Goal: Task Accomplishment & Management: Manage account settings

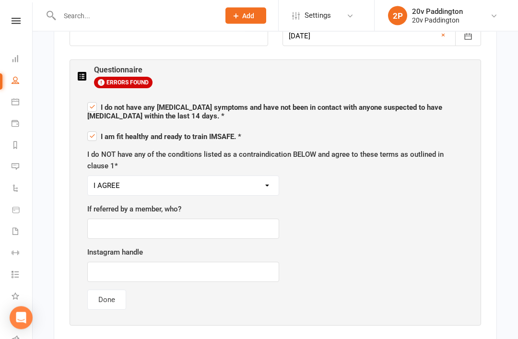
scroll to position [158, 0]
click at [110, 290] on button "Done" at bounding box center [106, 300] width 39 height 20
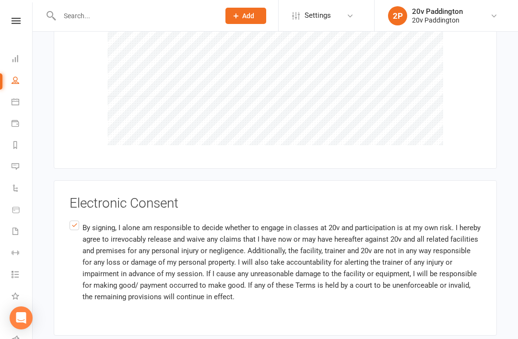
scroll to position [989, 0]
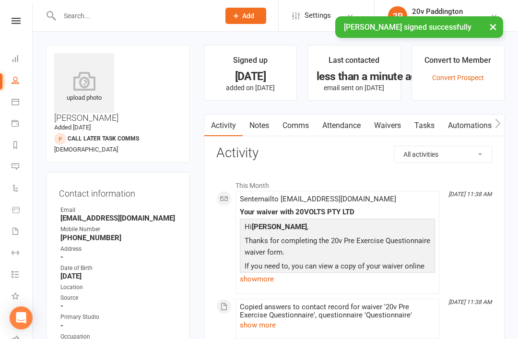
click at [17, 103] on icon at bounding box center [16, 102] width 8 height 8
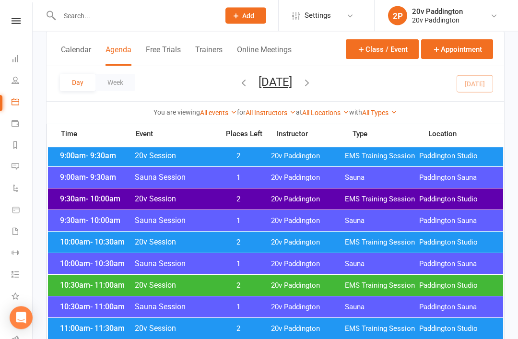
click at [378, 245] on span "EMS Training Session" at bounding box center [382, 242] width 74 height 9
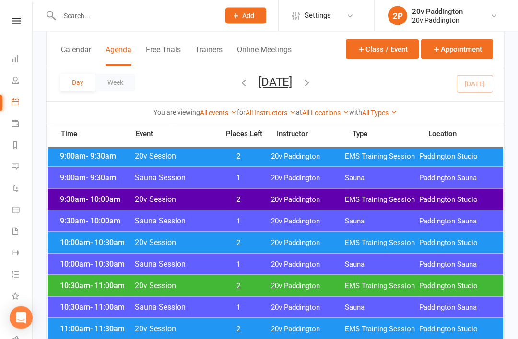
scroll to position [321, 0]
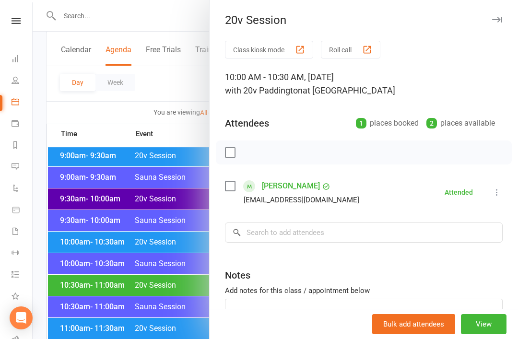
click at [156, 332] on div at bounding box center [275, 169] width 485 height 339
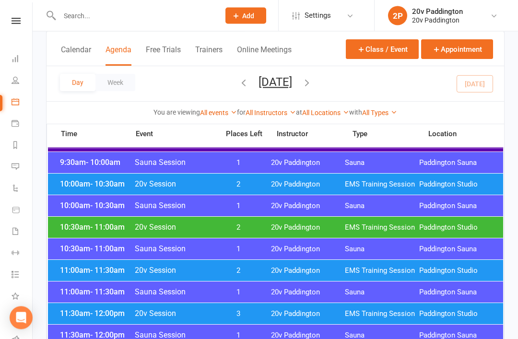
click at [265, 279] on div "11:00am - 11:30am 20v Session 2 20v Paddington EMS Training Session Paddington …" at bounding box center [275, 270] width 455 height 21
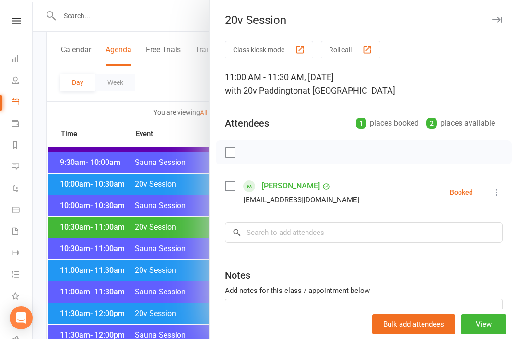
click at [499, 196] on icon at bounding box center [497, 192] width 10 height 10
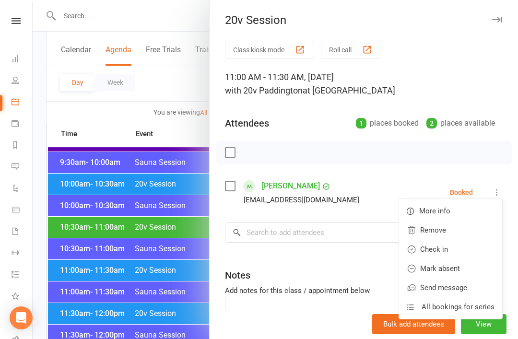
click at [445, 251] on link "Check in" at bounding box center [450, 249] width 103 height 19
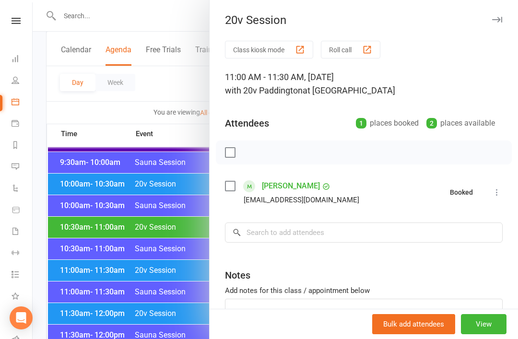
click at [152, 305] on div at bounding box center [275, 169] width 485 height 339
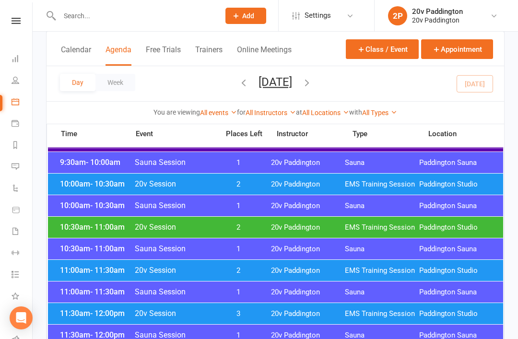
click at [242, 308] on div "11:30am - 12:00pm 20v Session 3 20v Paddington EMS Training Session Paddington …" at bounding box center [275, 313] width 455 height 21
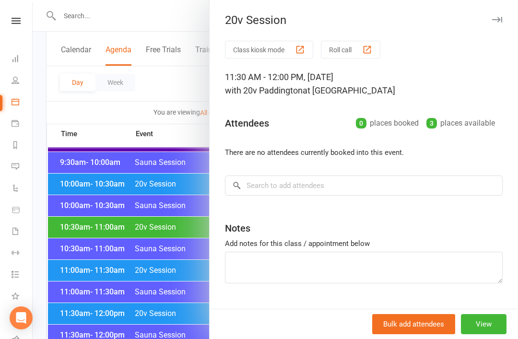
click at [163, 312] on div at bounding box center [275, 169] width 485 height 339
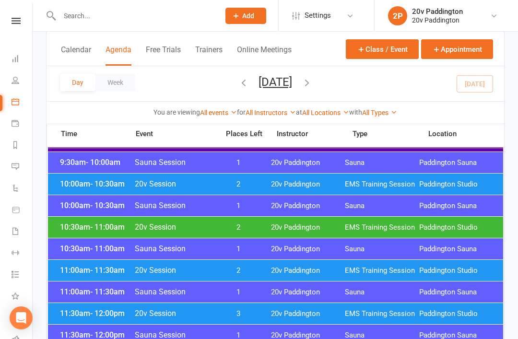
click at [274, 78] on button "Friday, Aug 15, 2025" at bounding box center [275, 81] width 34 height 13
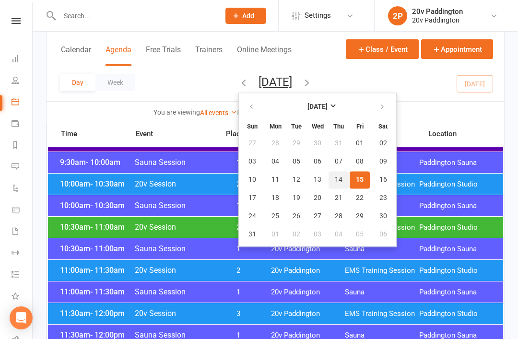
click at [335, 182] on span "14" at bounding box center [339, 180] width 8 height 8
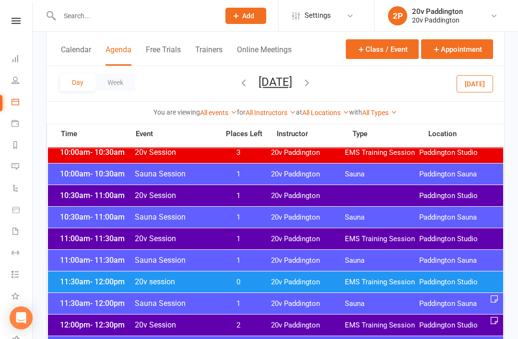
scroll to position [388, 0]
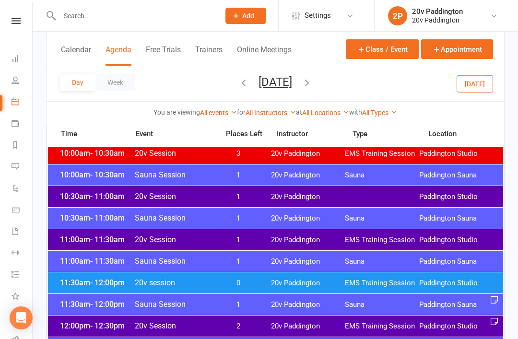
click at [332, 198] on span "20v Paddington" at bounding box center [308, 196] width 74 height 9
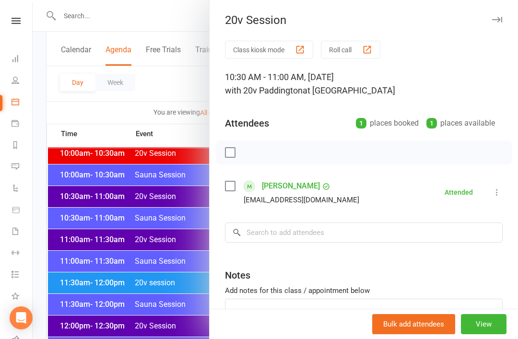
click at [178, 292] on div at bounding box center [275, 169] width 485 height 339
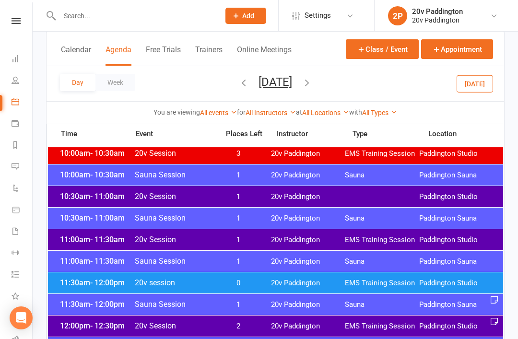
click at [255, 242] on span "1" at bounding box center [238, 239] width 50 height 9
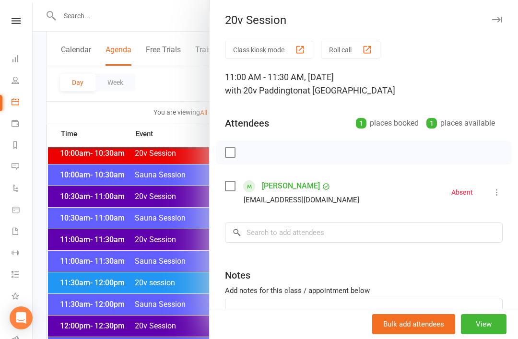
click at [500, 193] on icon at bounding box center [497, 192] width 10 height 10
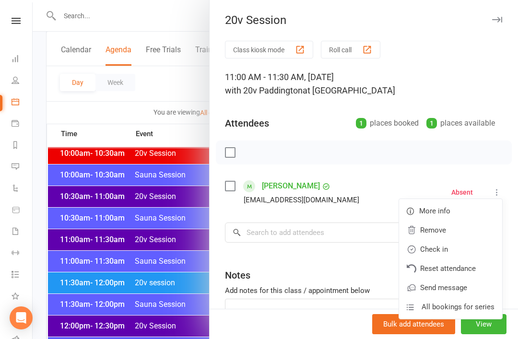
click at [454, 249] on link "Check in" at bounding box center [450, 249] width 103 height 19
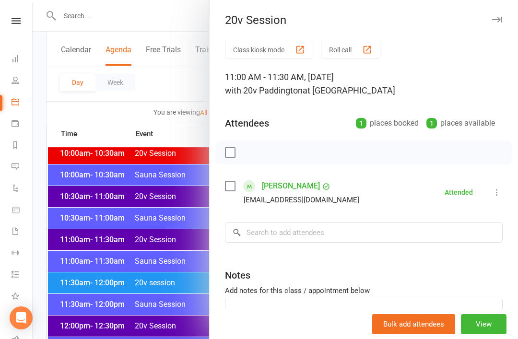
click at [175, 299] on div at bounding box center [275, 169] width 485 height 339
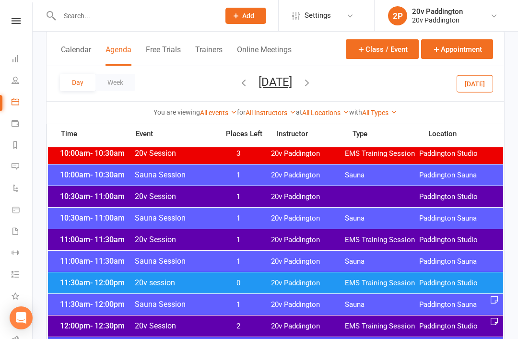
click at [224, 291] on div "11:30am - 12:00pm 20v session 0 20v Paddington EMS Training Session Paddington …" at bounding box center [275, 282] width 455 height 21
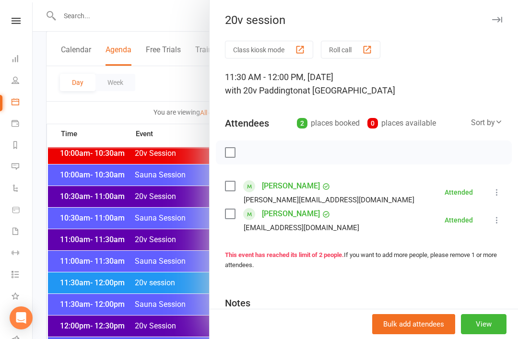
click at [160, 313] on div at bounding box center [275, 169] width 485 height 339
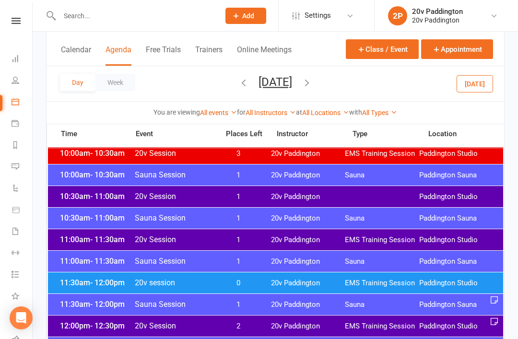
click at [219, 273] on div "11:30am - 12:00pm 20v session 0 20v Paddington EMS Training Session Paddington …" at bounding box center [275, 282] width 455 height 21
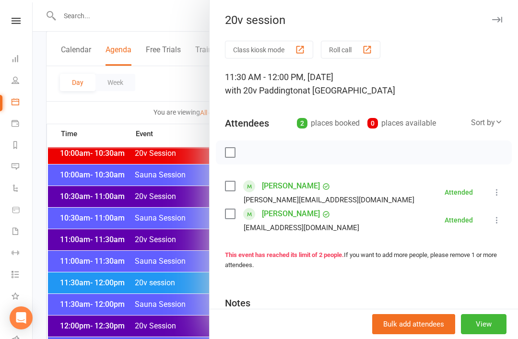
click at [170, 316] on div at bounding box center [275, 169] width 485 height 339
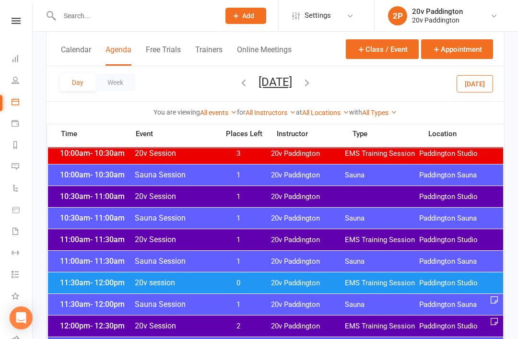
click at [211, 331] on div "12:00pm - 12:30pm 20v Session 2 20v Paddington EMS Training Session Paddington …" at bounding box center [275, 325] width 455 height 21
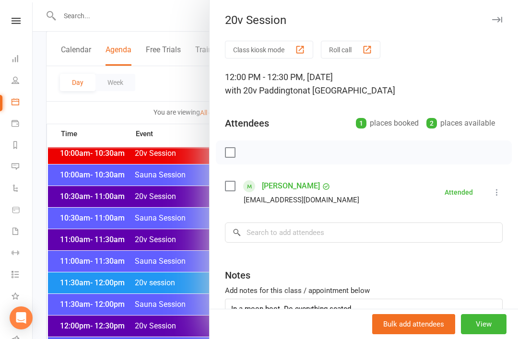
click at [190, 338] on div at bounding box center [275, 169] width 485 height 339
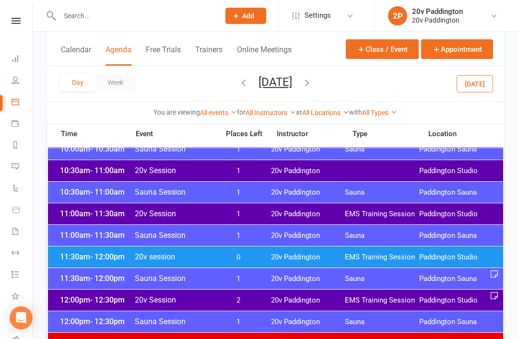
scroll to position [406, 0]
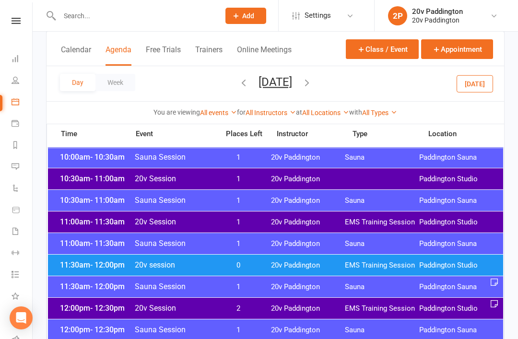
click at [312, 89] on button "button" at bounding box center [307, 83] width 11 height 17
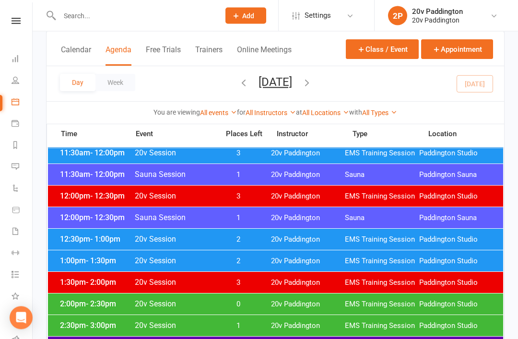
scroll to position [554, 0]
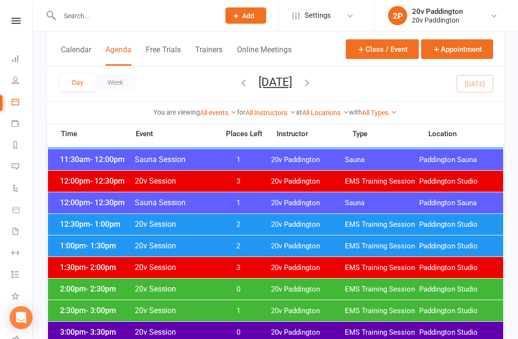
click at [276, 246] on span "20v Paddington" at bounding box center [308, 246] width 74 height 9
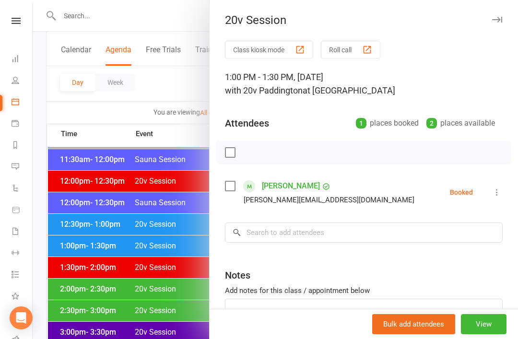
click at [179, 320] on div at bounding box center [275, 169] width 485 height 339
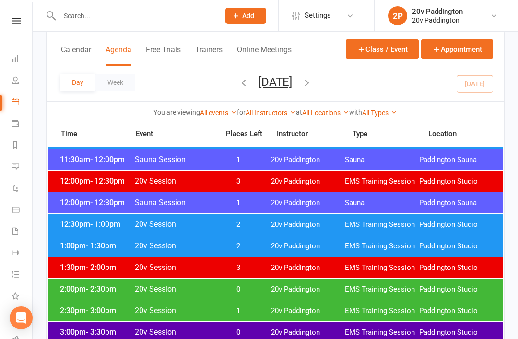
click at [271, 227] on span "20v Paddington" at bounding box center [308, 224] width 74 height 9
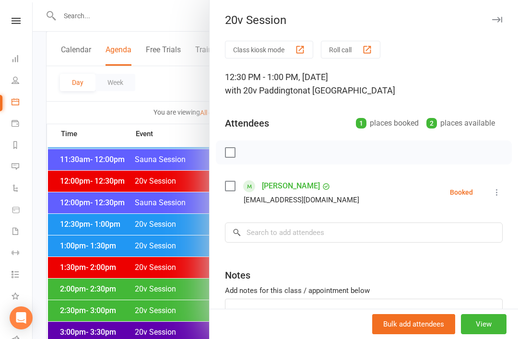
click at [191, 309] on div at bounding box center [275, 169] width 485 height 339
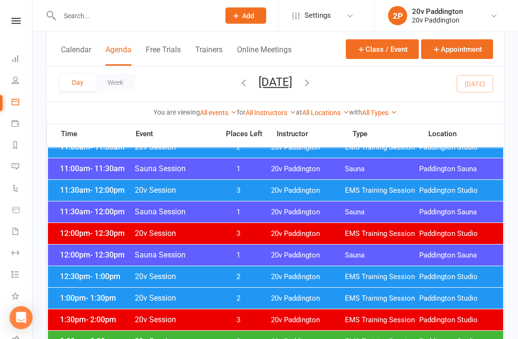
scroll to position [483, 0]
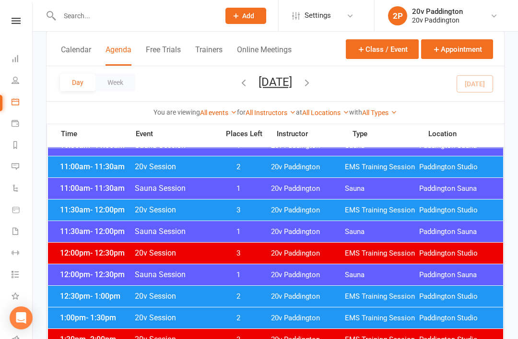
click at [272, 210] on span "20v Paddington" at bounding box center [308, 210] width 74 height 9
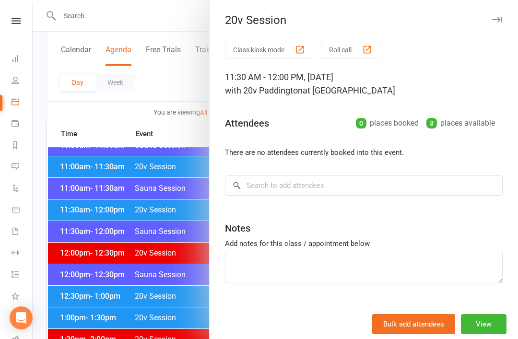
click at [190, 294] on div at bounding box center [275, 169] width 485 height 339
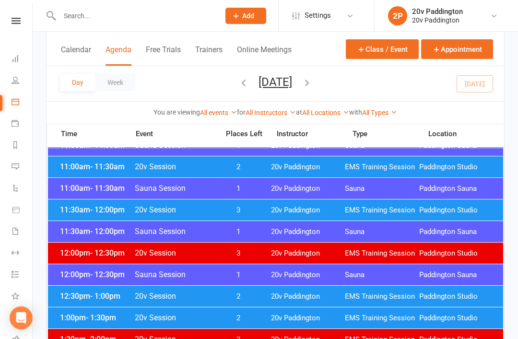
click at [258, 246] on div "12:00pm - 12:30pm 20v Session 3 20v Paddington EMS Training Session Paddington …" at bounding box center [275, 253] width 455 height 21
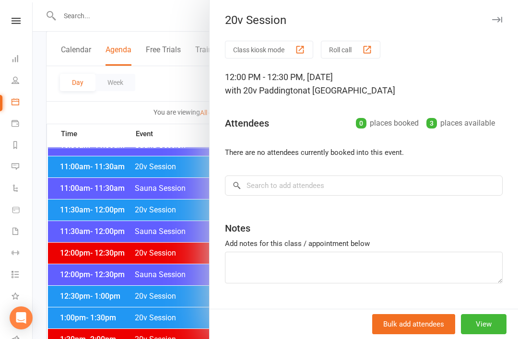
click at [110, 188] on div at bounding box center [275, 169] width 485 height 339
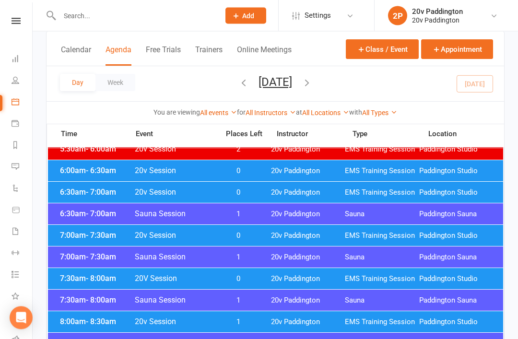
scroll to position [0, 0]
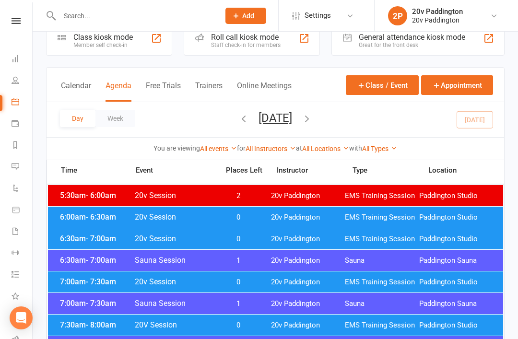
click at [238, 117] on icon "button" at bounding box center [243, 118] width 11 height 11
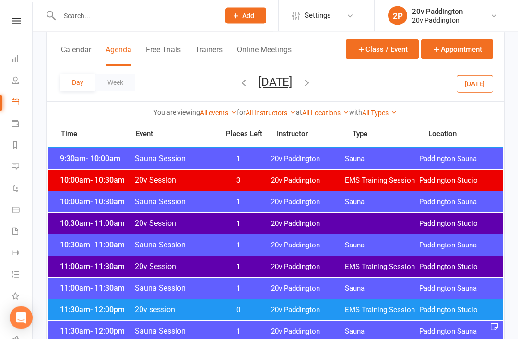
click at [247, 264] on span "1" at bounding box center [238, 267] width 50 height 9
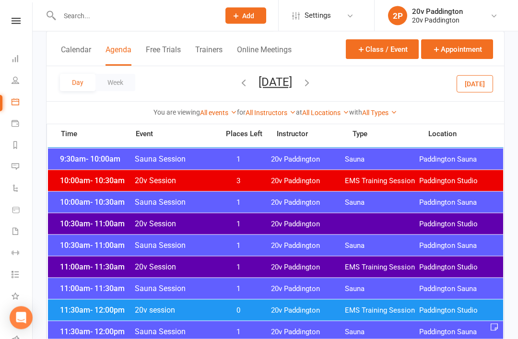
scroll to position [361, 0]
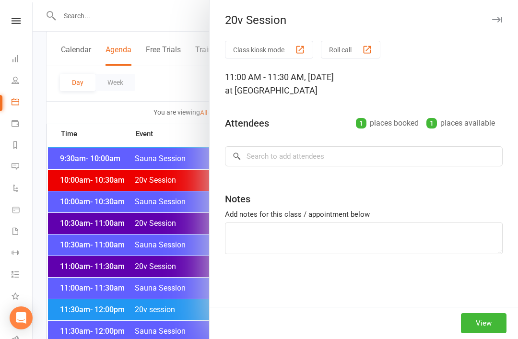
click at [148, 264] on div at bounding box center [275, 169] width 485 height 339
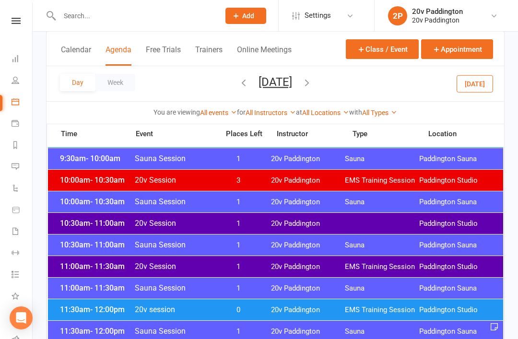
click at [217, 269] on span "1" at bounding box center [238, 266] width 50 height 9
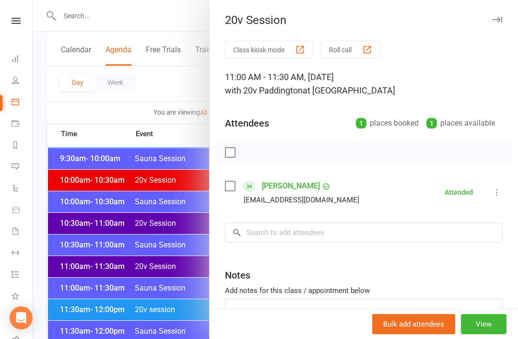
click at [160, 297] on div at bounding box center [275, 169] width 485 height 339
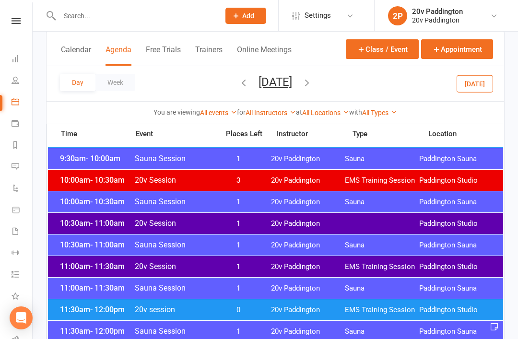
scroll to position [401, 0]
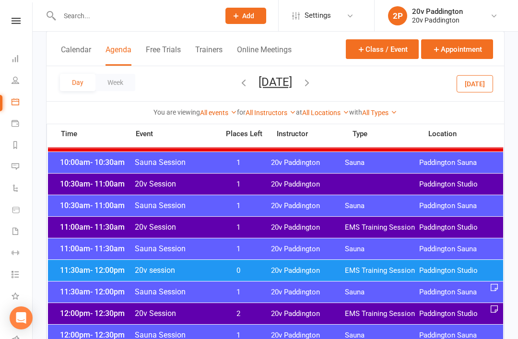
click at [233, 270] on span "0" at bounding box center [238, 270] width 50 height 9
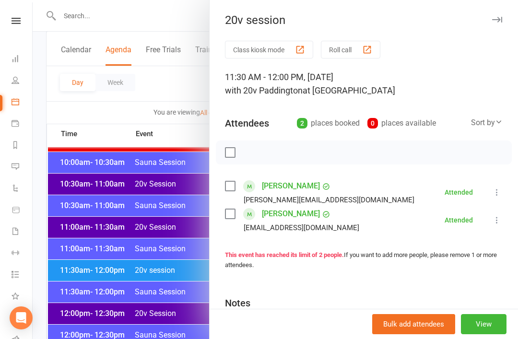
click at [173, 313] on div at bounding box center [275, 169] width 485 height 339
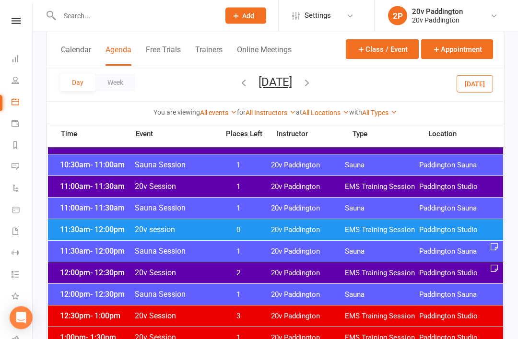
click at [254, 270] on span "2" at bounding box center [238, 273] width 50 height 9
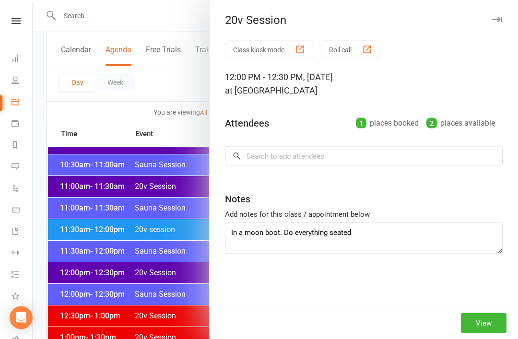
scroll to position [442, 0]
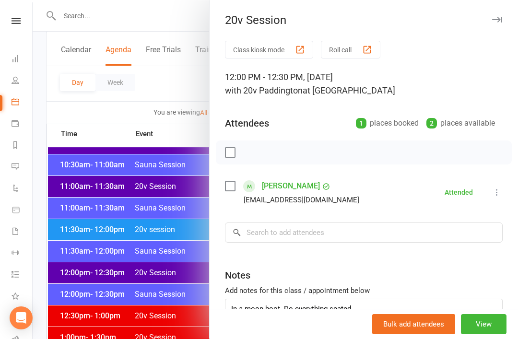
click at [147, 317] on div at bounding box center [275, 169] width 485 height 339
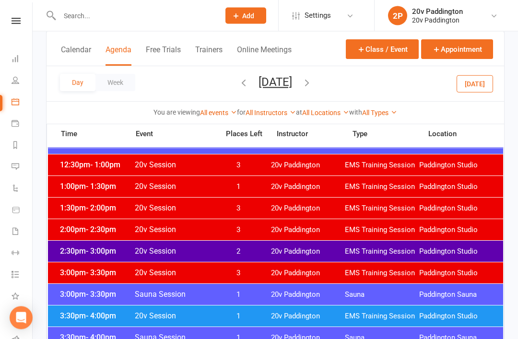
click at [266, 247] on div "2:30pm - 3:00pm 20v Session 2 20v Paddington EMS Training Session Paddington St…" at bounding box center [275, 251] width 455 height 21
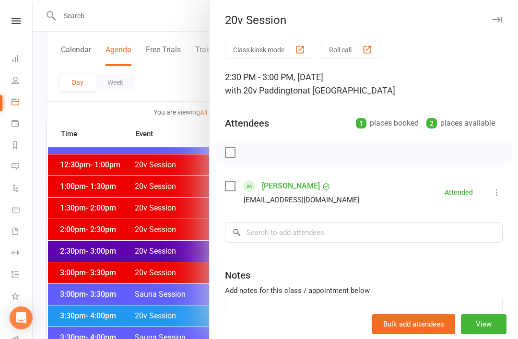
click at [163, 303] on div at bounding box center [275, 169] width 485 height 339
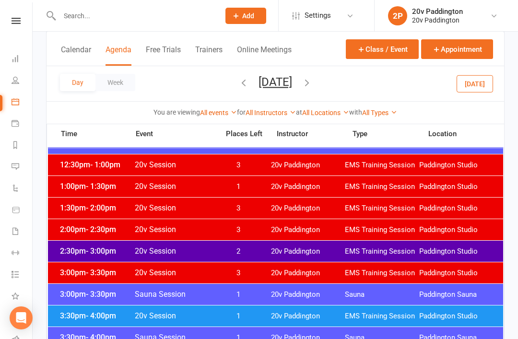
click at [212, 307] on div "3:30pm - 4:00pm 20v Session 1 20v Paddington EMS Training Session Paddington St…" at bounding box center [275, 315] width 455 height 21
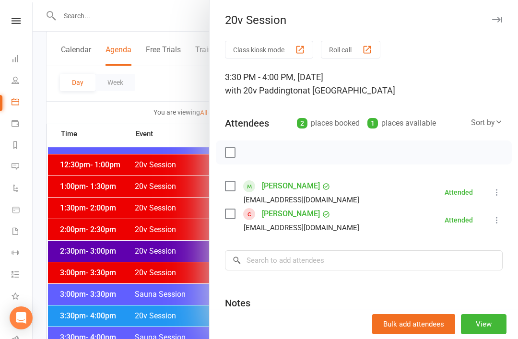
click at [167, 304] on div at bounding box center [275, 169] width 485 height 339
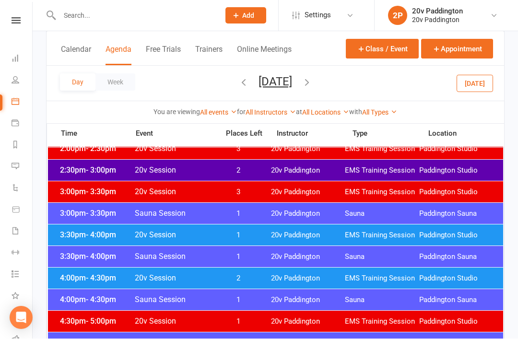
click at [232, 290] on div "4:00pm - 4:30pm Sauna Session 1 20v Paddington Sauna Paddington Sauna" at bounding box center [275, 300] width 455 height 21
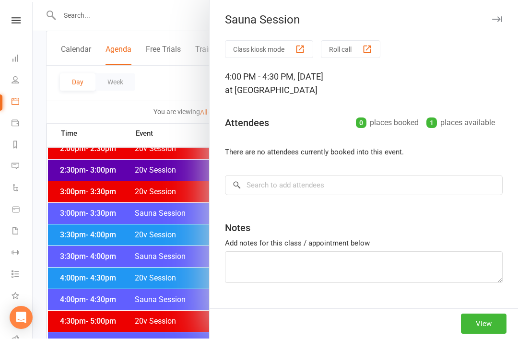
scroll to position [674, 0]
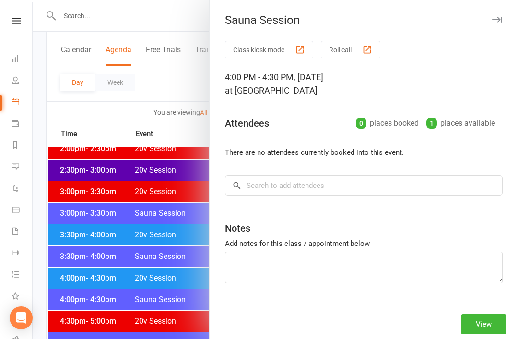
click at [155, 307] on div at bounding box center [275, 169] width 485 height 339
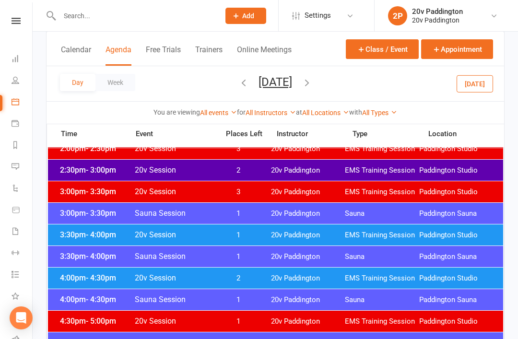
click at [218, 273] on div "4:00pm - 4:30pm 20v Session 2 20v Paddington EMS Training Session Paddington St…" at bounding box center [275, 278] width 455 height 21
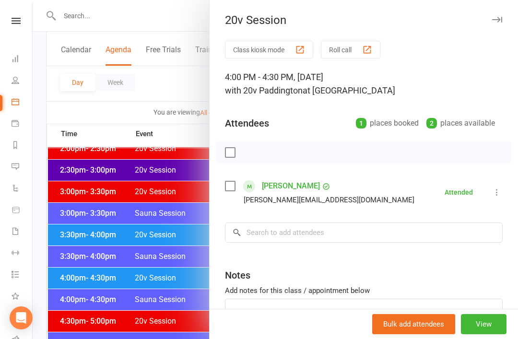
click at [146, 311] on div at bounding box center [275, 169] width 485 height 339
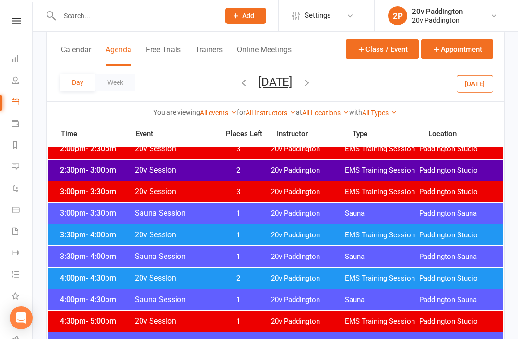
click at [228, 235] on span "1" at bounding box center [238, 235] width 50 height 9
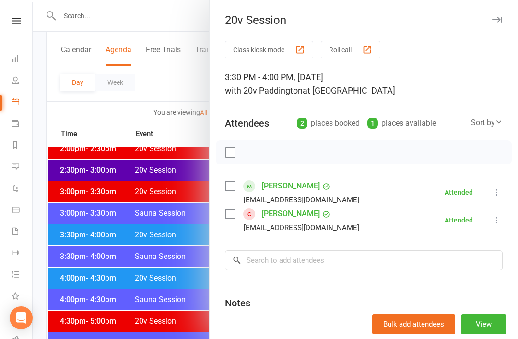
click at [169, 302] on div at bounding box center [275, 169] width 485 height 339
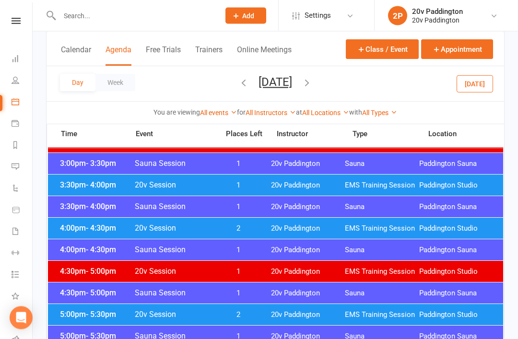
scroll to position [723, 0]
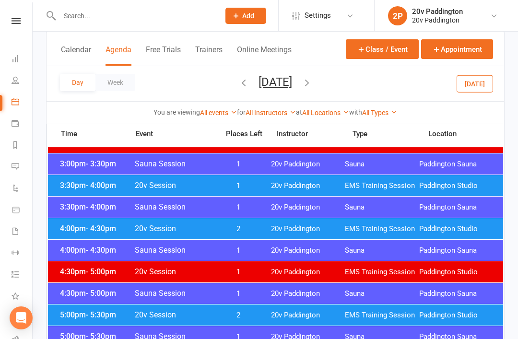
click at [268, 226] on div "4:00pm - 4:30pm 20v Session 2 20v Paddington EMS Training Session Paddington St…" at bounding box center [275, 228] width 455 height 21
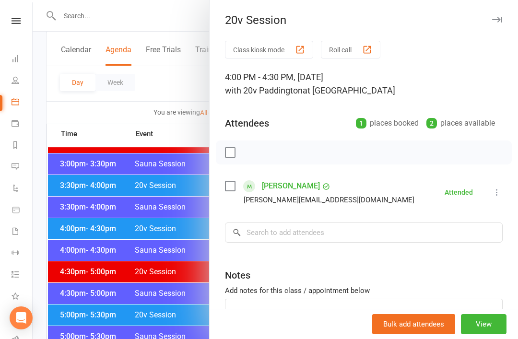
click at [168, 299] on div at bounding box center [275, 169] width 485 height 339
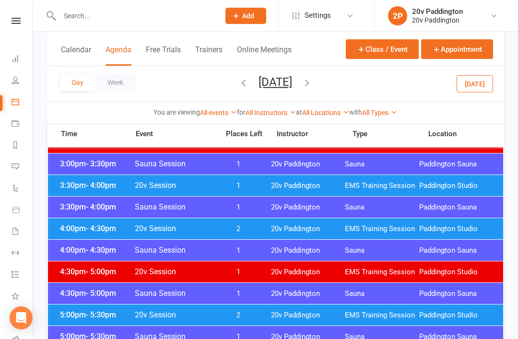
click at [210, 302] on div "4:30pm - 5:00pm Sauna Session 1 20v Paddington Sauna Paddington Sauna" at bounding box center [275, 293] width 455 height 21
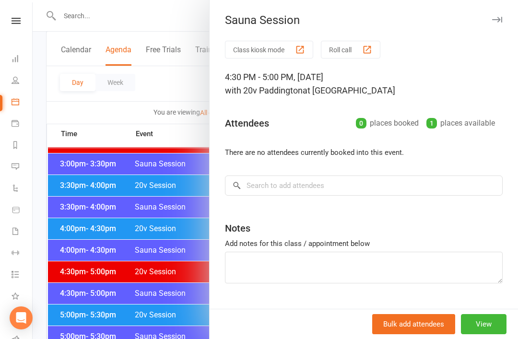
click at [160, 305] on div at bounding box center [275, 169] width 485 height 339
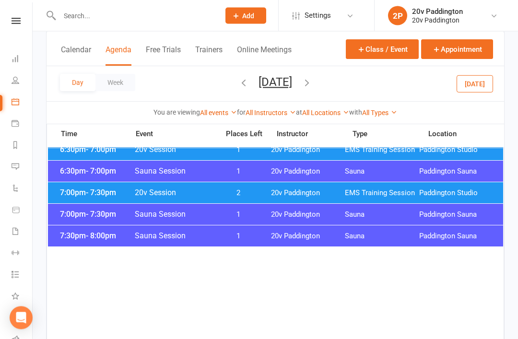
click at [280, 196] on span "20v Paddington" at bounding box center [308, 193] width 74 height 9
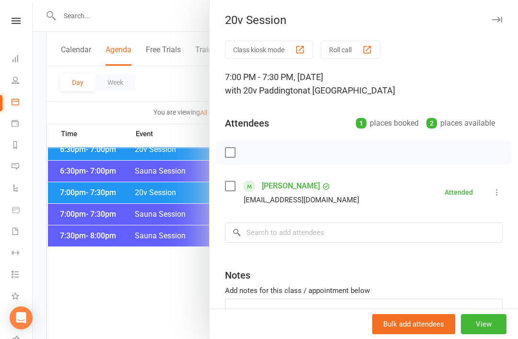
click at [163, 276] on div at bounding box center [275, 169] width 485 height 339
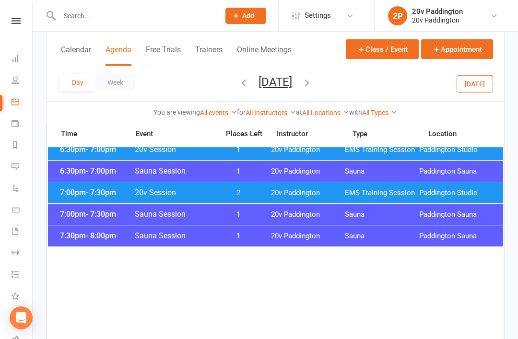
click at [312, 79] on icon "button" at bounding box center [307, 82] width 11 height 11
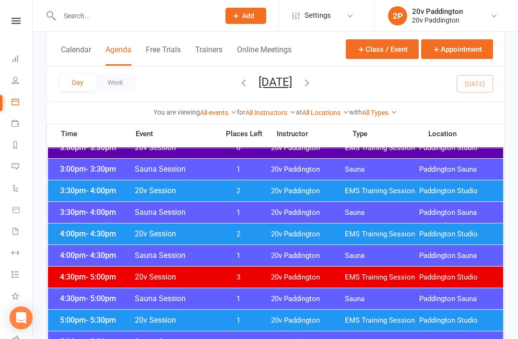
scroll to position [722, 0]
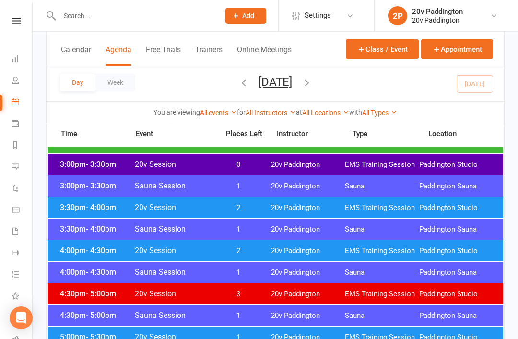
click at [292, 86] on button "Friday, Aug 15, 2025" at bounding box center [275, 81] width 34 height 13
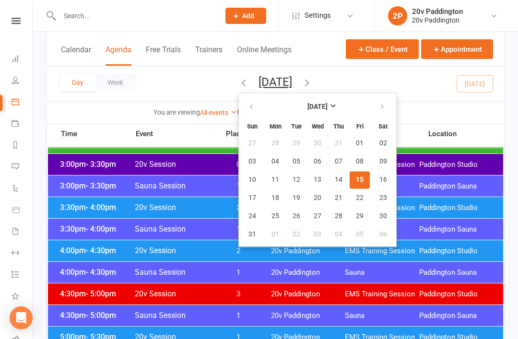
click at [389, 92] on div "Day Week Friday, Aug 15, 2025 August 2025 Sun Mon Tue Wed Thu Fri Sat 27 28 29 …" at bounding box center [275, 83] width 457 height 35
click at [396, 87] on div "Day Week Friday, Aug 15, 2025 August 2025 Sun Mon Tue Wed Thu Fri Sat 27 28 29 …" at bounding box center [275, 83] width 457 height 35
click at [292, 83] on button "Friday, Aug 15, 2025" at bounding box center [275, 81] width 34 height 13
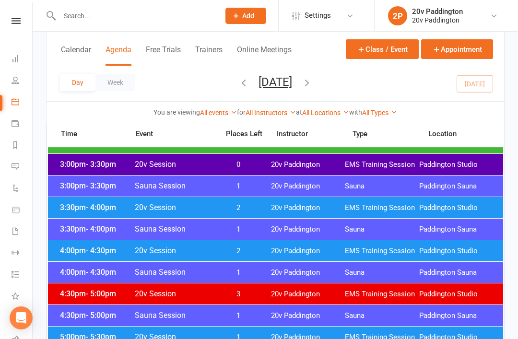
click at [292, 85] on button "Friday, Aug 15, 2025" at bounding box center [275, 81] width 34 height 13
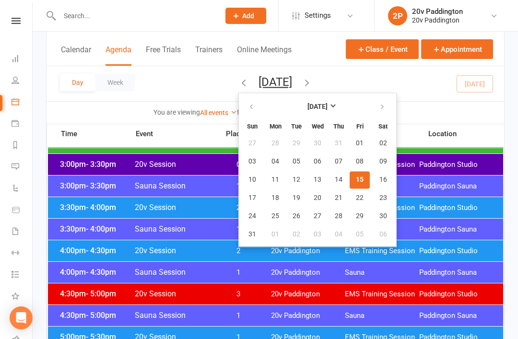
click at [292, 85] on button "Friday, Aug 15, 2025" at bounding box center [275, 81] width 34 height 13
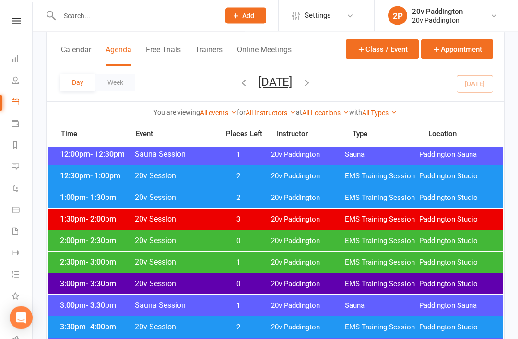
scroll to position [619, 0]
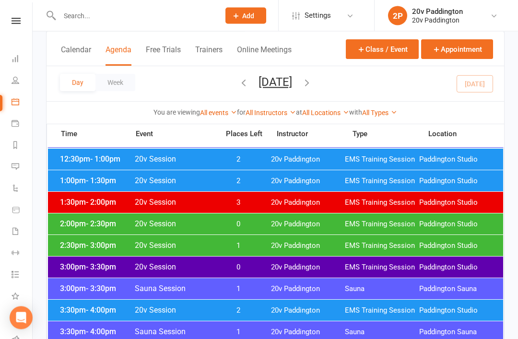
click at [297, 305] on div "3:30pm - 4:00pm 20v Session 2 20v Paddington EMS Training Session Paddington St…" at bounding box center [275, 310] width 455 height 21
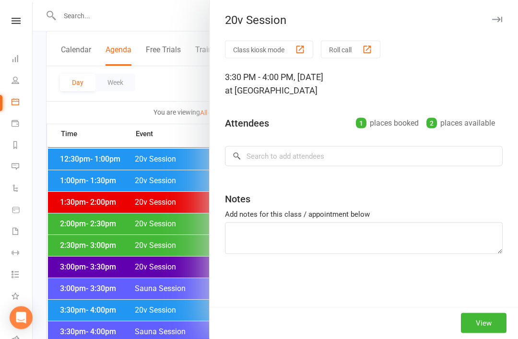
scroll to position [620, 0]
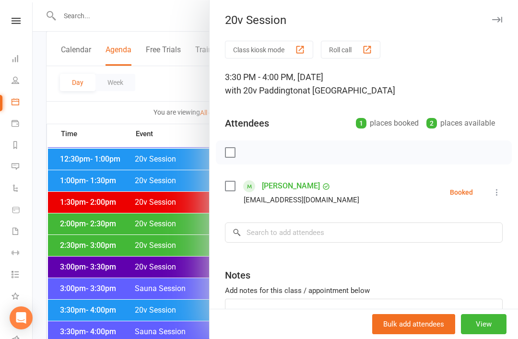
click at [166, 306] on div at bounding box center [275, 169] width 485 height 339
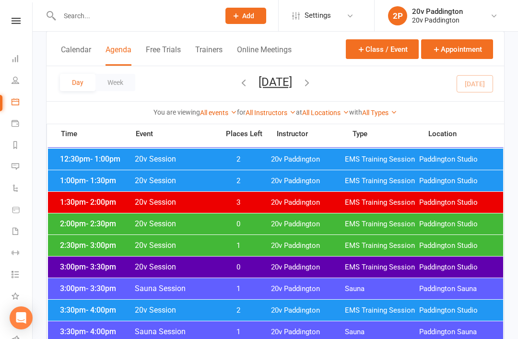
click at [280, 176] on span "20v Paddington" at bounding box center [308, 180] width 74 height 9
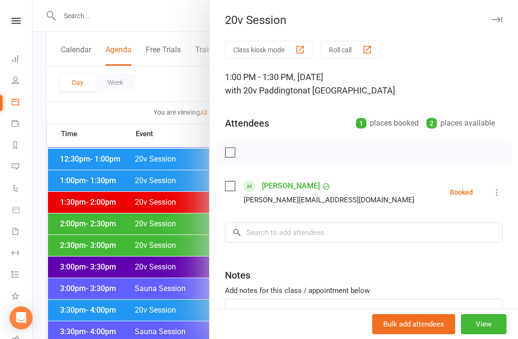
click at [160, 284] on div at bounding box center [275, 169] width 485 height 339
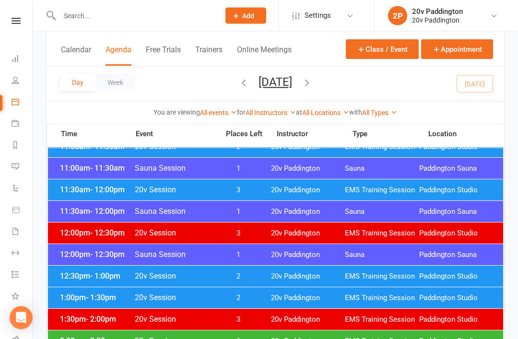
scroll to position [502, 0]
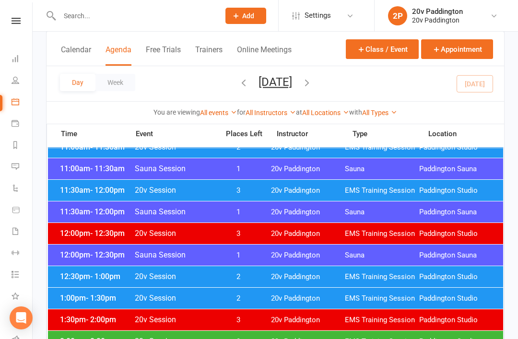
click at [265, 190] on div "11:30am - 12:00pm 20v Session 3 20v Paddington EMS Training Session Paddington …" at bounding box center [275, 190] width 455 height 21
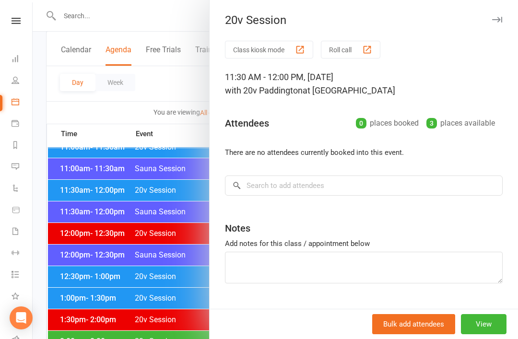
click at [164, 290] on div at bounding box center [275, 169] width 485 height 339
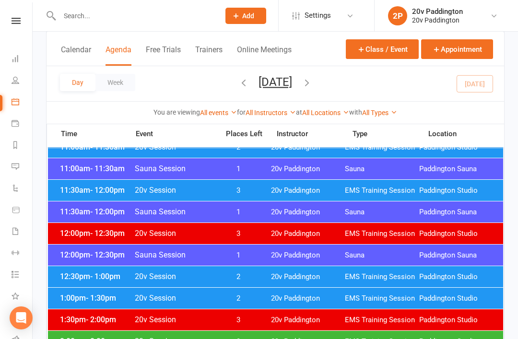
click at [257, 267] on div "12:30pm - 1:00pm 20v Session 2 20v Paddington EMS Training Session Paddington S…" at bounding box center [275, 276] width 455 height 21
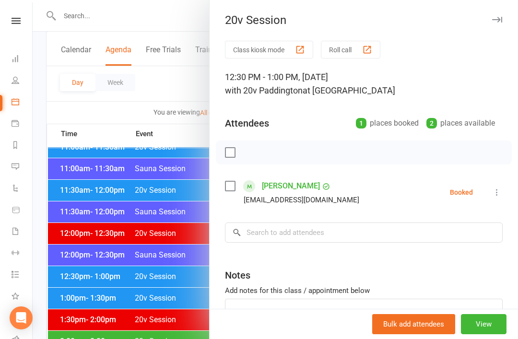
click at [175, 289] on div at bounding box center [275, 169] width 485 height 339
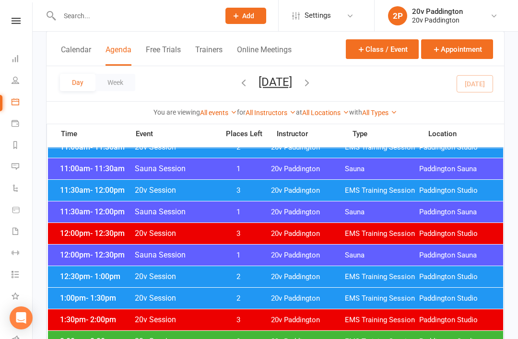
click at [232, 301] on span "2" at bounding box center [238, 298] width 50 height 9
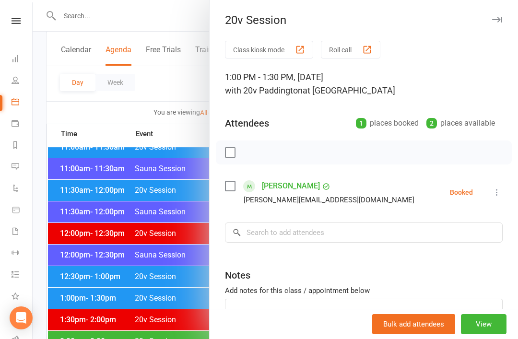
click at [171, 326] on div at bounding box center [275, 169] width 485 height 339
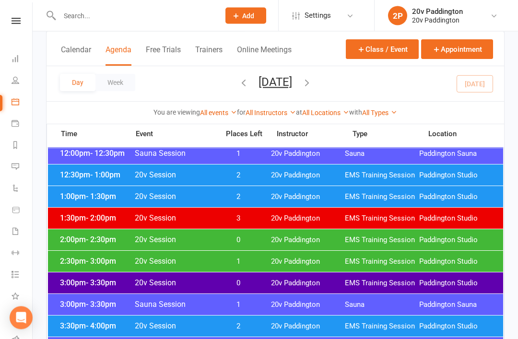
click at [241, 259] on span "1" at bounding box center [238, 261] width 50 height 9
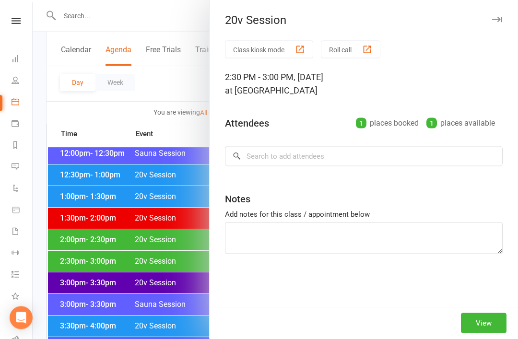
scroll to position [604, 0]
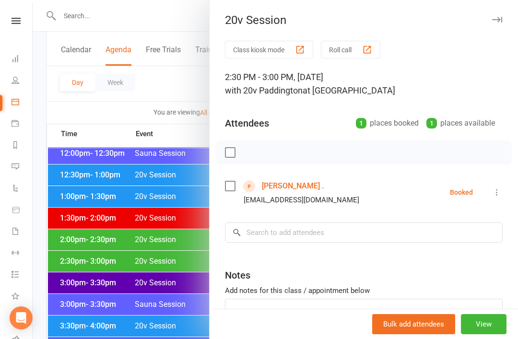
click at [193, 323] on div at bounding box center [275, 169] width 485 height 339
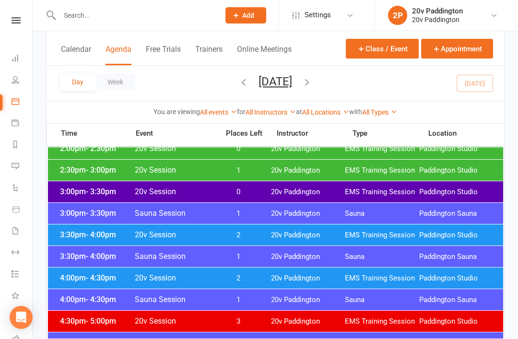
click at [258, 283] on div "4:00pm - 4:30pm 20v Session 2 20v Paddington EMS Training Session Paddington St…" at bounding box center [275, 278] width 455 height 21
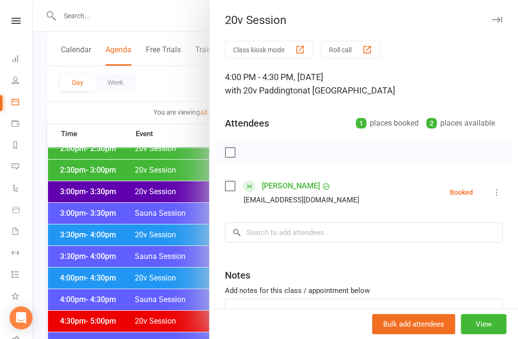
click at [174, 319] on div at bounding box center [275, 169] width 485 height 339
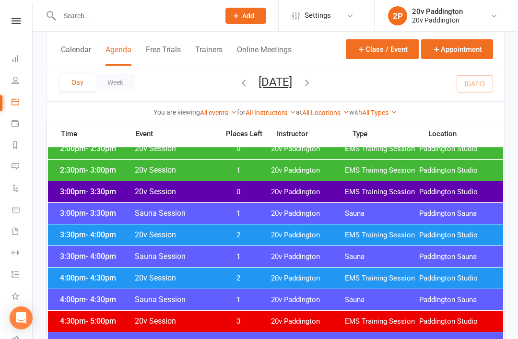
click at [100, 239] on span "- 4:00pm" at bounding box center [101, 234] width 30 height 9
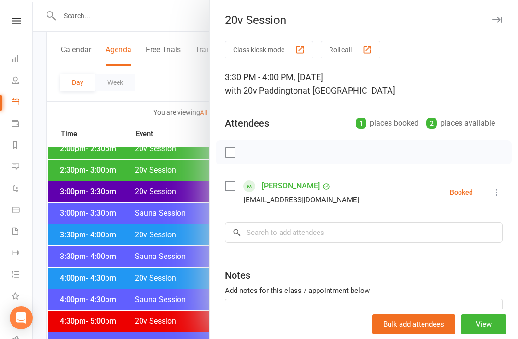
click at [109, 254] on div at bounding box center [275, 169] width 485 height 339
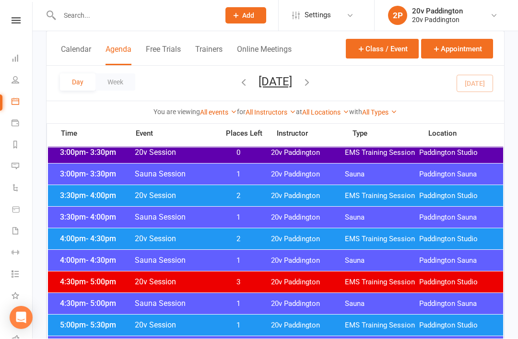
click at [132, 328] on span "5:00pm - 5:30pm" at bounding box center [96, 325] width 77 height 9
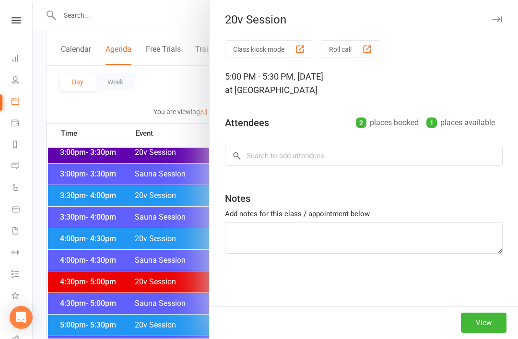
scroll to position [734, 0]
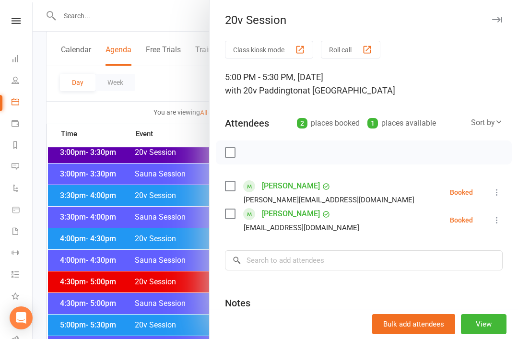
click at [120, 240] on div at bounding box center [275, 169] width 485 height 339
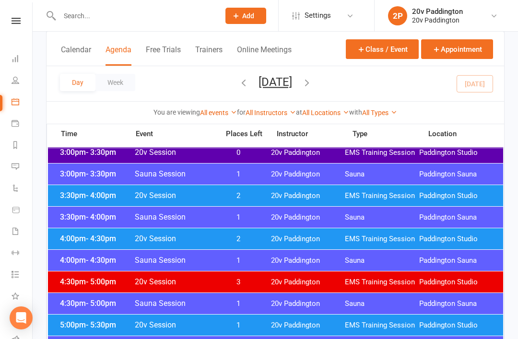
click at [114, 235] on span "- 4:30pm" at bounding box center [101, 238] width 30 height 9
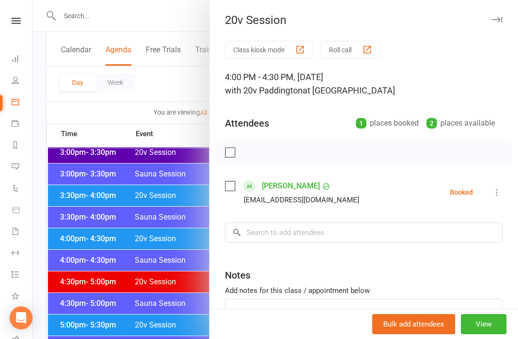
click at [143, 251] on div at bounding box center [275, 169] width 485 height 339
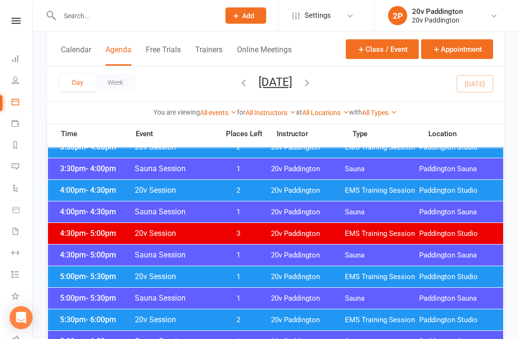
click at [263, 276] on span "1" at bounding box center [238, 277] width 50 height 9
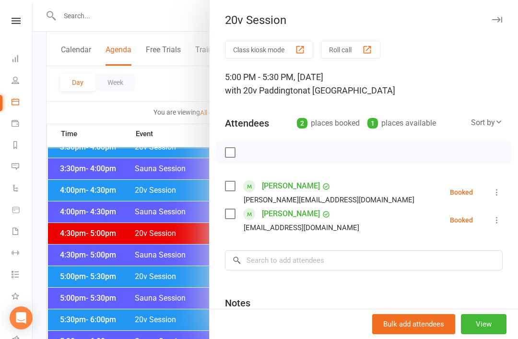
click at [156, 322] on div at bounding box center [275, 169] width 485 height 339
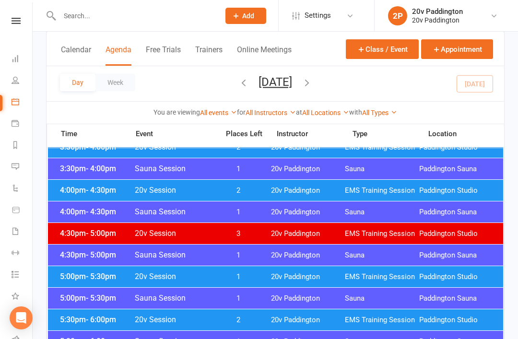
click at [280, 317] on span "20v Paddington" at bounding box center [308, 319] width 74 height 9
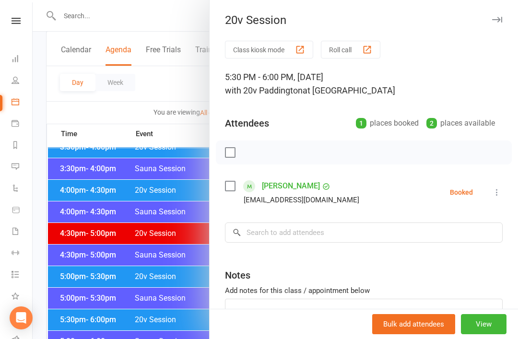
click at [135, 242] on div at bounding box center [275, 169] width 485 height 339
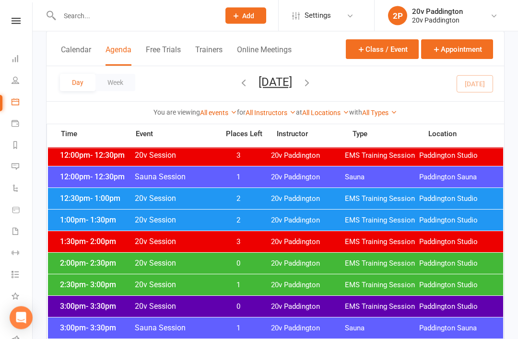
scroll to position [580, 0]
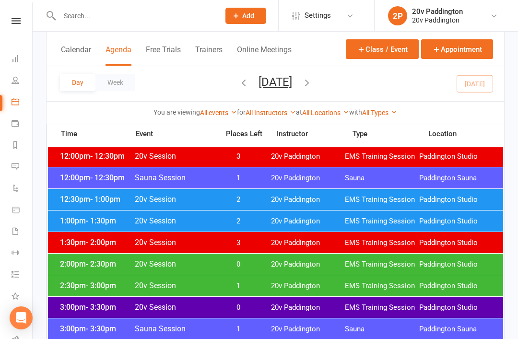
click at [294, 197] on span "20v Paddington" at bounding box center [308, 199] width 74 height 9
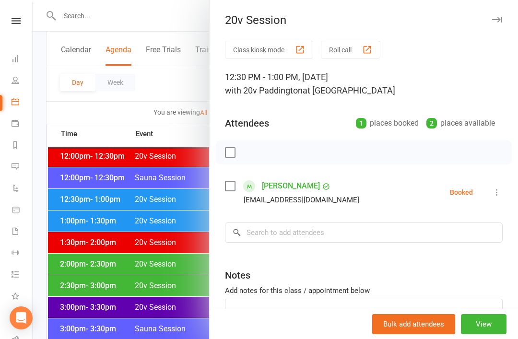
click at [172, 271] on div at bounding box center [275, 169] width 485 height 339
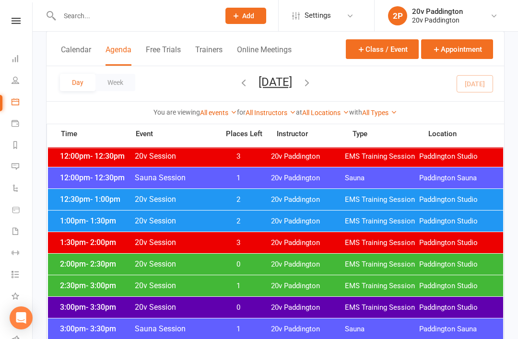
click at [244, 221] on span "2" at bounding box center [238, 221] width 50 height 9
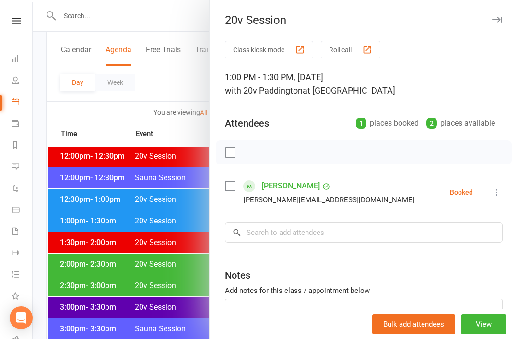
click at [157, 265] on div at bounding box center [275, 169] width 485 height 339
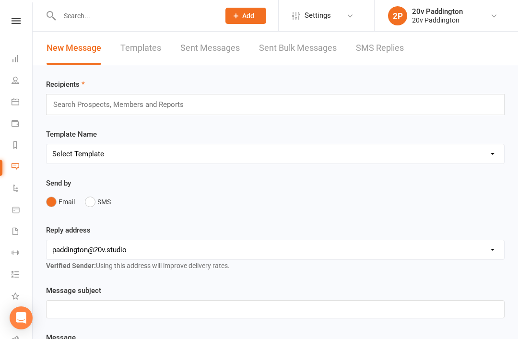
click at [390, 37] on link "SMS Replies" at bounding box center [380, 48] width 48 height 33
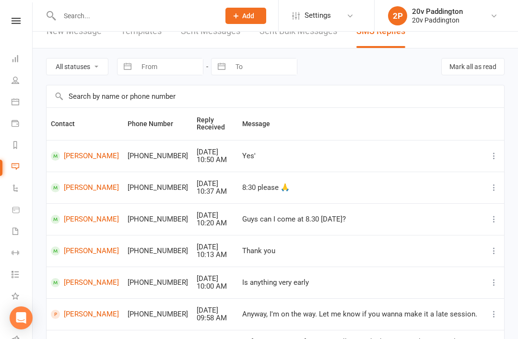
scroll to position [22, 0]
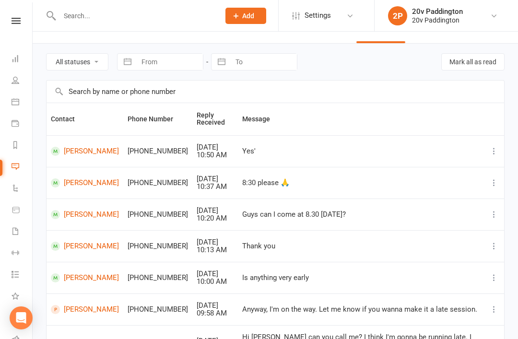
click at [382, 63] on div "All statuses Read only Unread only Navigate forward to interact with the calend…" at bounding box center [275, 62] width 458 height 36
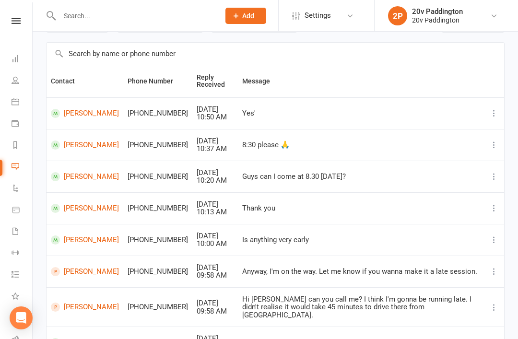
scroll to position [0, 0]
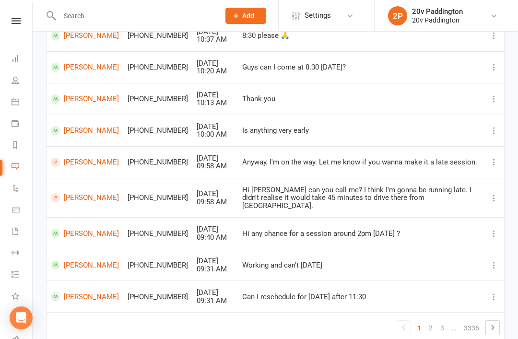
scroll to position [178, 0]
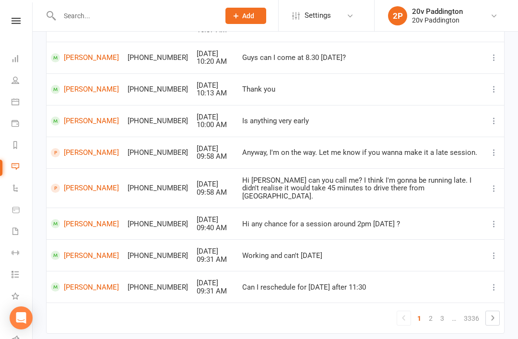
click at [418, 312] on link "1" at bounding box center [419, 318] width 12 height 13
click at [434, 312] on link "2" at bounding box center [431, 318] width 12 height 13
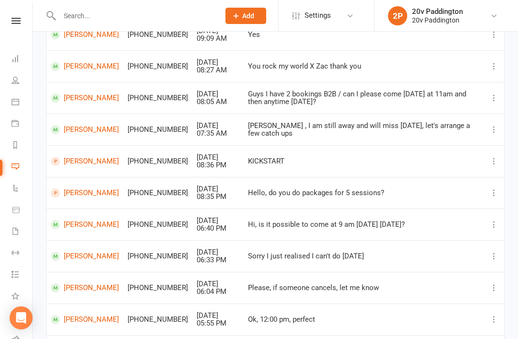
scroll to position [141, 0]
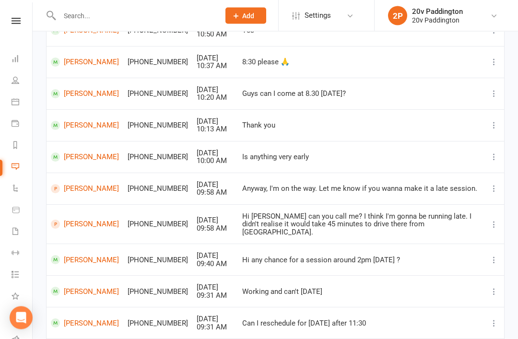
scroll to position [0, 0]
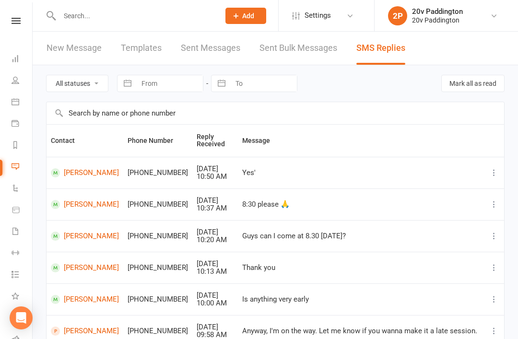
click at [83, 162] on td "[PERSON_NAME]" at bounding box center [85, 173] width 77 height 32
click at [82, 169] on link "Julian Tobias" at bounding box center [85, 172] width 68 height 9
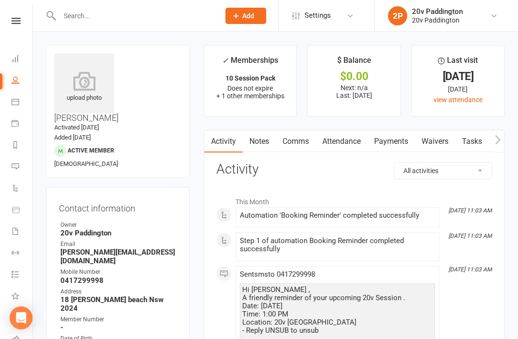
click at [17, 174] on link "Messages" at bounding box center [23, 168] width 22 height 22
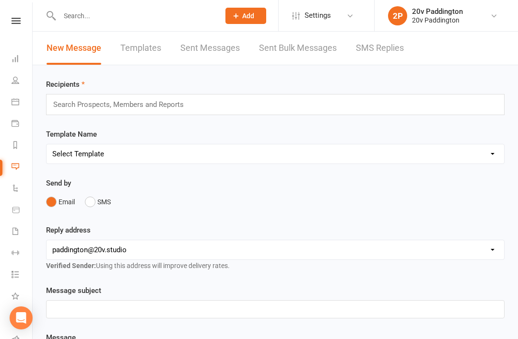
click at [391, 55] on link "SMS Replies" at bounding box center [380, 48] width 48 height 33
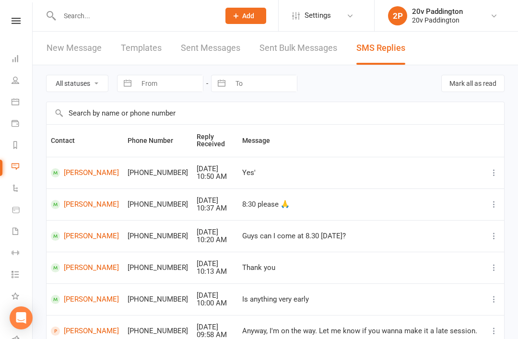
click at [31, 23] on link at bounding box center [16, 21] width 34 height 6
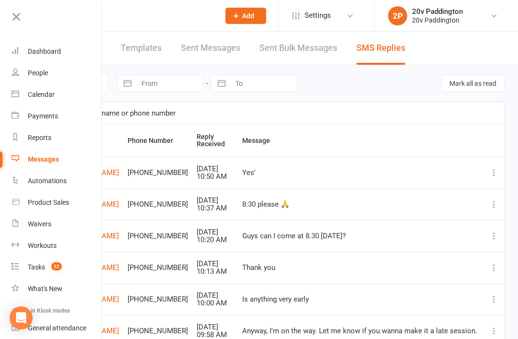
click at [58, 80] on link "People" at bounding box center [57, 73] width 91 height 22
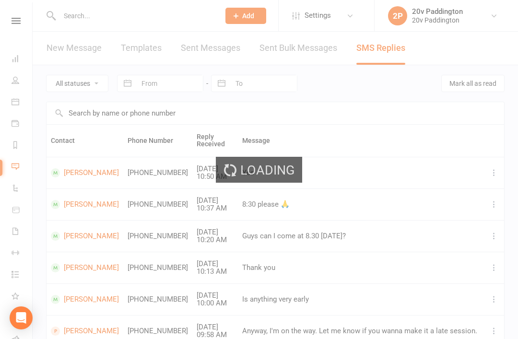
select select "100"
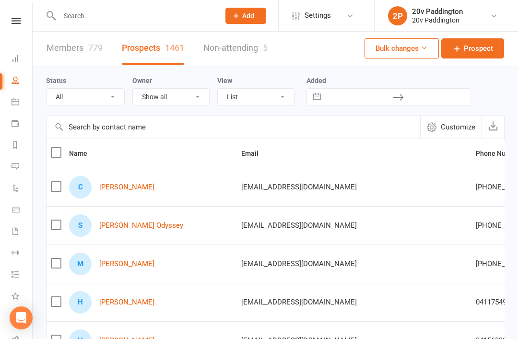
click at [20, 166] on link "Messages" at bounding box center [23, 168] width 22 height 22
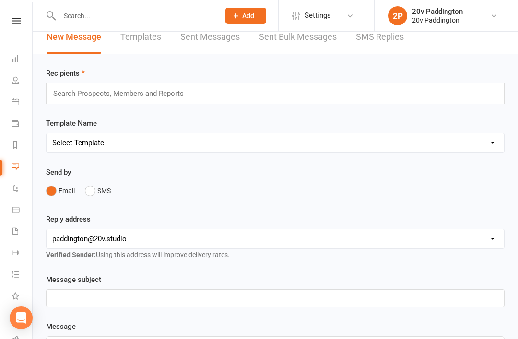
scroll to position [12, 0]
click at [393, 53] on link "SMS Replies" at bounding box center [380, 36] width 48 height 33
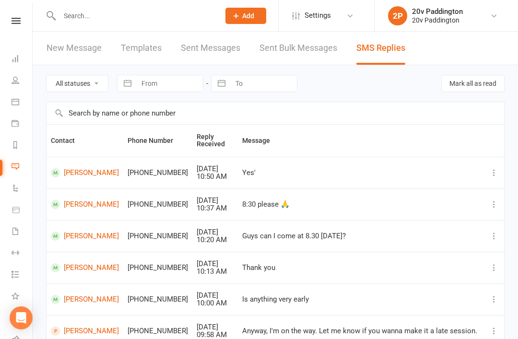
click at [156, 12] on input "text" at bounding box center [135, 15] width 156 height 13
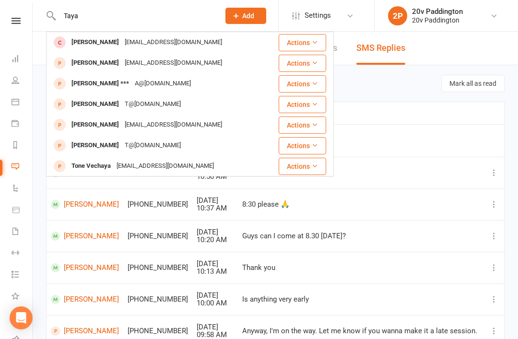
type input "Taya"
click at [163, 65] on div "tayachanimusic@gmail.com" at bounding box center [173, 63] width 103 height 14
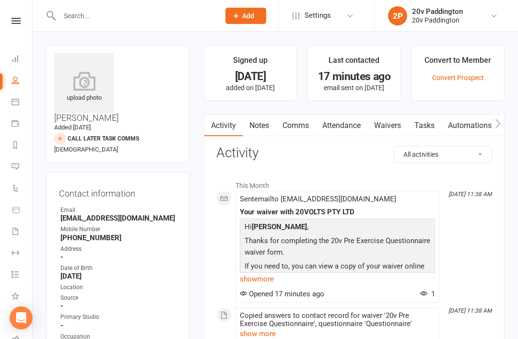
click at [24, 162] on link "Messages" at bounding box center [23, 168] width 22 height 22
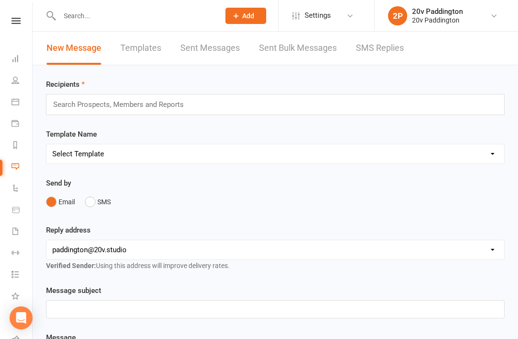
click at [402, 37] on link "SMS Replies" at bounding box center [380, 48] width 48 height 33
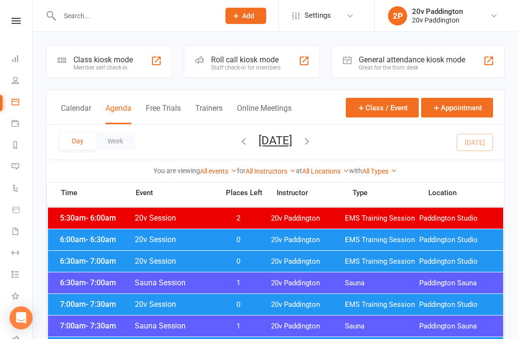
click at [137, 2] on div at bounding box center [129, 15] width 167 height 31
click at [157, 22] on input "text" at bounding box center [135, 15] width 156 height 13
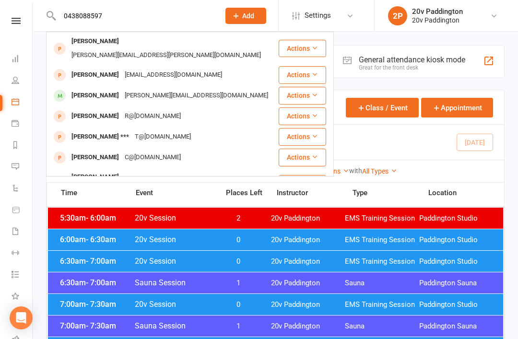
type input "0438088597"
click at [176, 48] on div "[PERSON_NAME][EMAIL_ADDRESS][PERSON_NAME][DOMAIN_NAME]" at bounding box center [166, 55] width 195 height 14
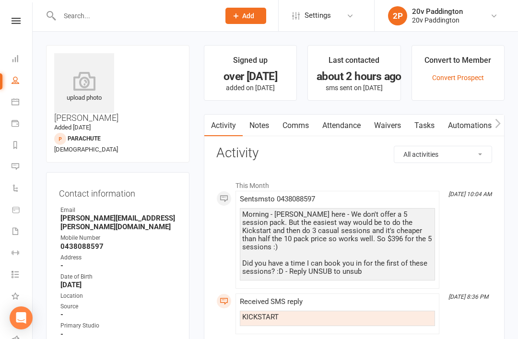
click at [19, 115] on link "Payments" at bounding box center [23, 125] width 22 height 22
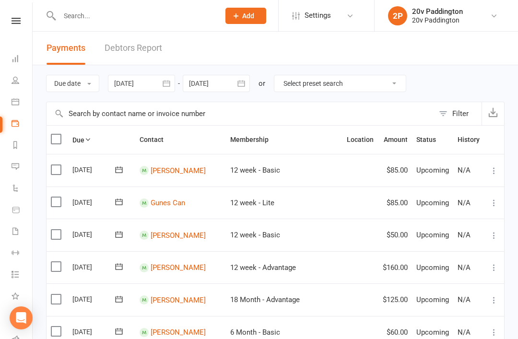
click at [23, 106] on link "Calendar" at bounding box center [23, 103] width 22 height 22
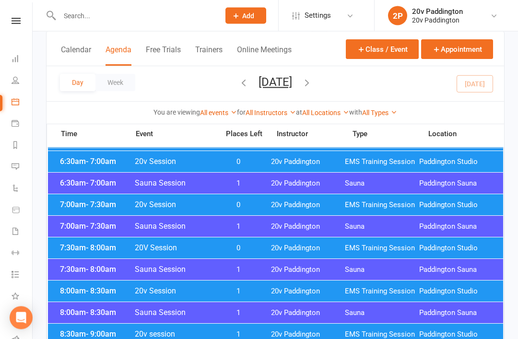
scroll to position [100, 0]
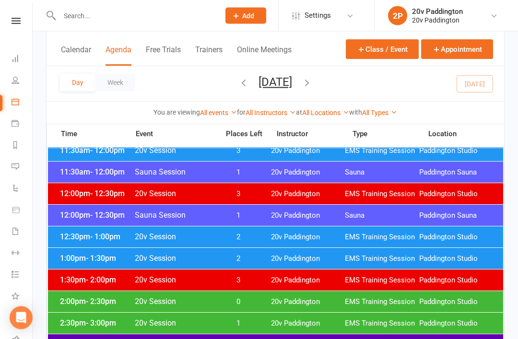
click at [82, 240] on span "12:30pm - 1:00pm" at bounding box center [96, 237] width 77 height 9
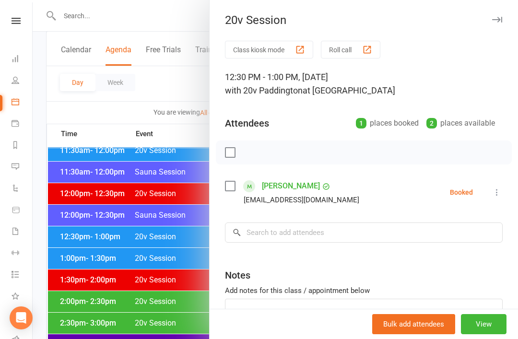
click at [63, 216] on div at bounding box center [275, 169] width 485 height 339
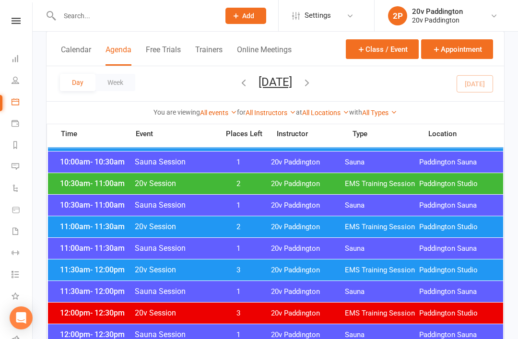
scroll to position [416, 0]
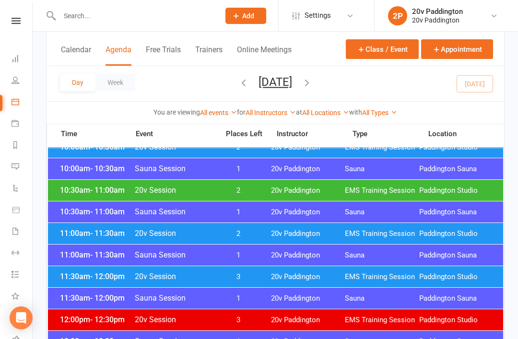
click at [258, 83] on button "[DATE]" at bounding box center [275, 81] width 34 height 13
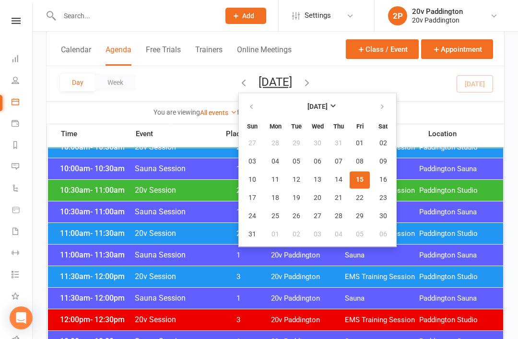
click at [258, 76] on button "[DATE]" at bounding box center [275, 81] width 34 height 13
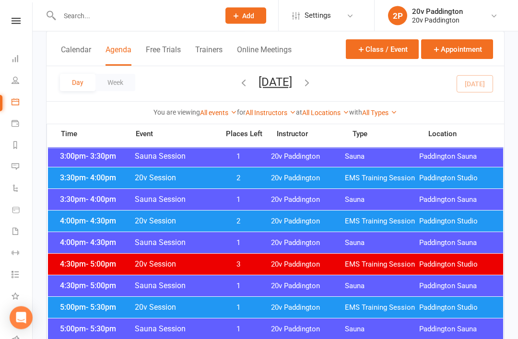
scroll to position [752, 0]
click at [79, 261] on span "4:30pm - 5:00pm" at bounding box center [96, 263] width 77 height 9
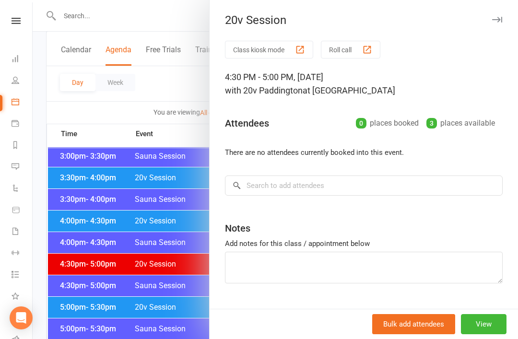
click at [78, 232] on div at bounding box center [275, 169] width 485 height 339
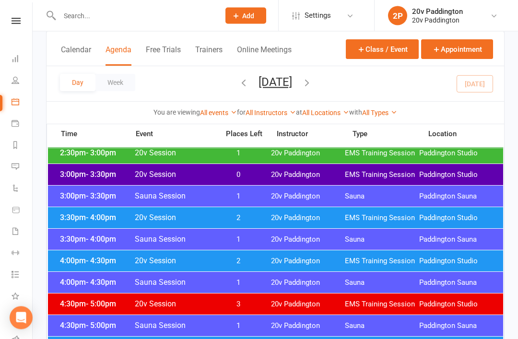
click at [87, 259] on span "- 4:30pm" at bounding box center [101, 260] width 30 height 9
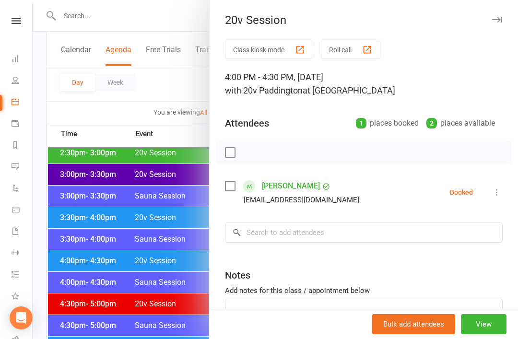
click at [76, 233] on div at bounding box center [275, 169] width 485 height 339
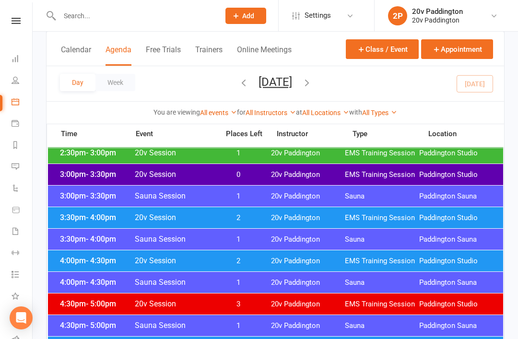
click at [74, 206] on div "3:00pm - 3:30pm Sauna Session 1 20v [GEOGRAPHIC_DATA] [GEOGRAPHIC_DATA]" at bounding box center [275, 196] width 455 height 21
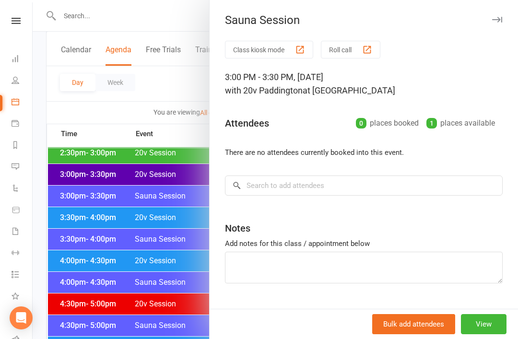
click at [81, 227] on div at bounding box center [275, 169] width 485 height 339
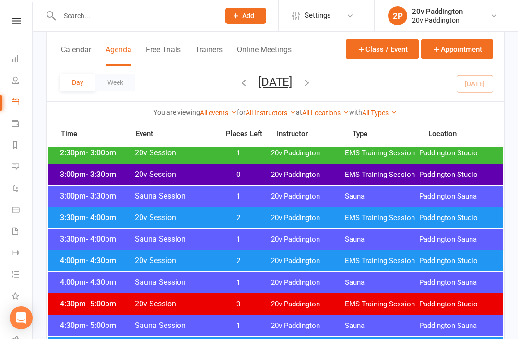
click at [84, 213] on span "3:30pm - 4:00pm" at bounding box center [96, 217] width 77 height 9
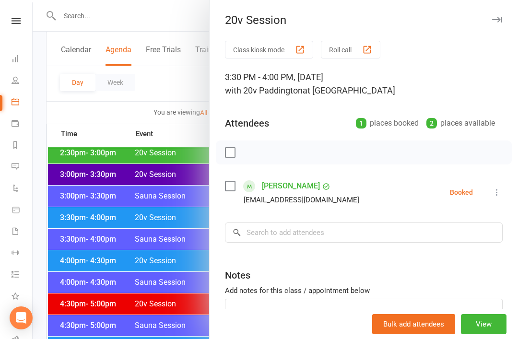
click at [81, 216] on div at bounding box center [275, 169] width 485 height 339
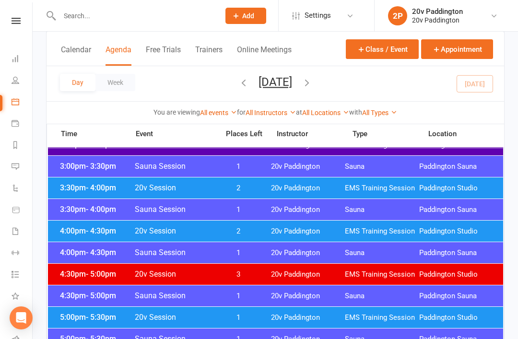
scroll to position [754, 0]
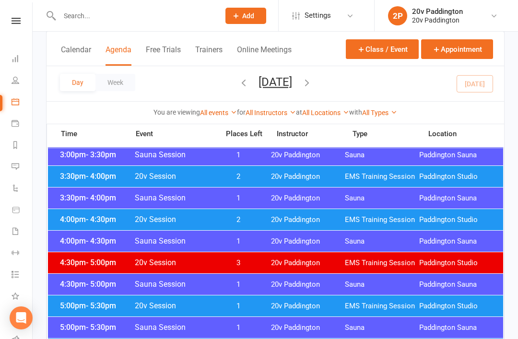
click at [83, 260] on span "4:30pm - 5:00pm" at bounding box center [96, 262] width 77 height 9
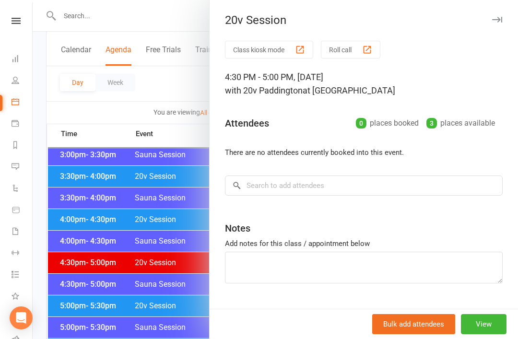
click at [72, 244] on div at bounding box center [275, 169] width 485 height 339
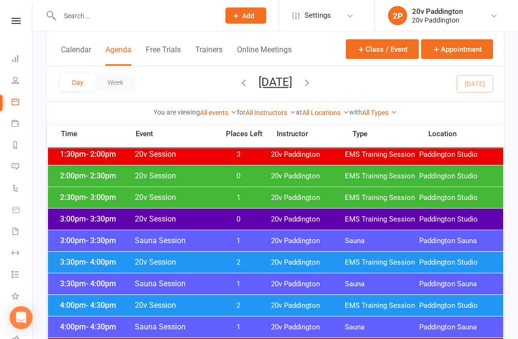
click at [83, 266] on span "3:30pm - 4:00pm" at bounding box center [96, 262] width 77 height 9
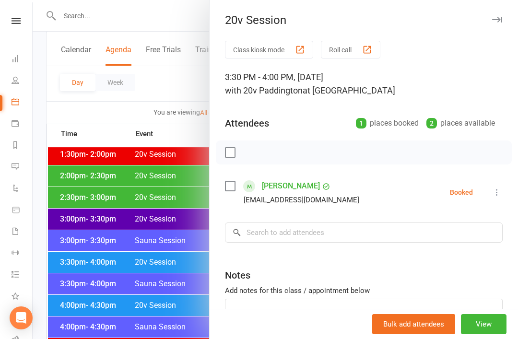
click at [69, 248] on div at bounding box center [275, 169] width 485 height 339
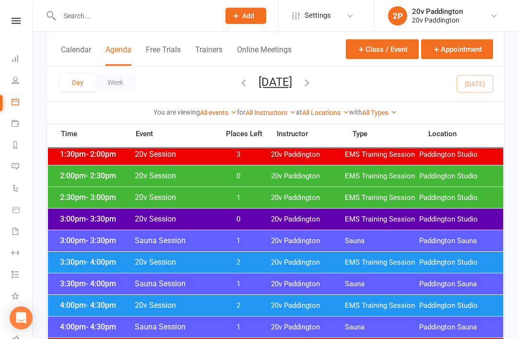
click at [78, 247] on div "3:00pm - 3:30pm Sauna Session 1 20v Paddington Sauna Paddington Sauna" at bounding box center [275, 240] width 455 height 21
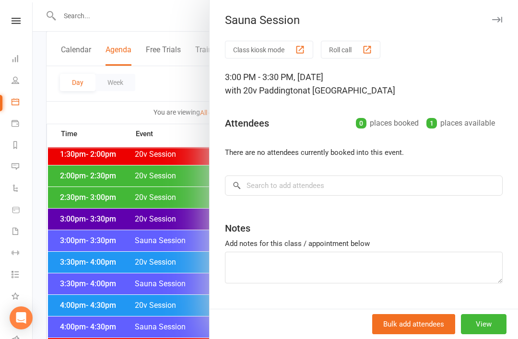
click at [84, 300] on div at bounding box center [275, 169] width 485 height 339
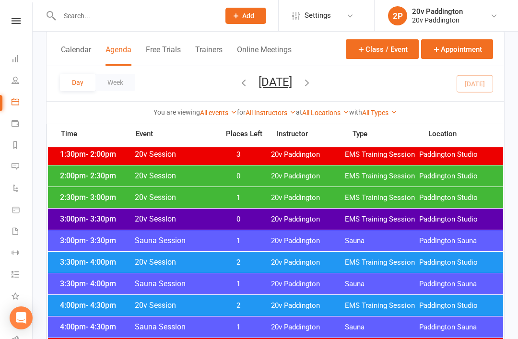
click at [86, 301] on span "- 4:30pm" at bounding box center [101, 305] width 30 height 9
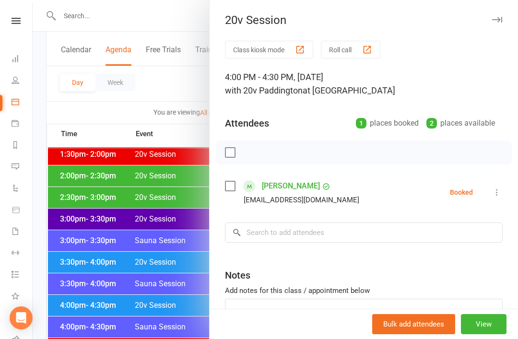
click at [87, 267] on div at bounding box center [275, 169] width 485 height 339
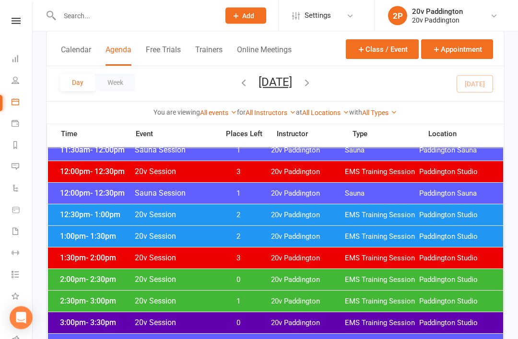
scroll to position [562, 0]
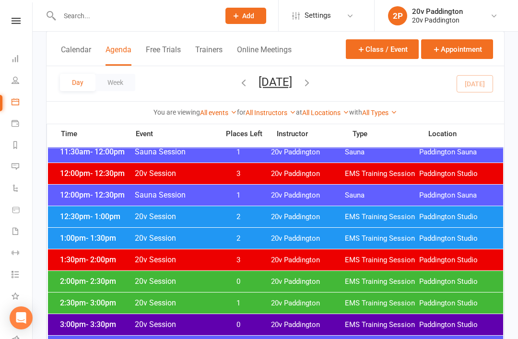
click at [73, 218] on span "12:30pm - 1:00pm" at bounding box center [96, 216] width 77 height 9
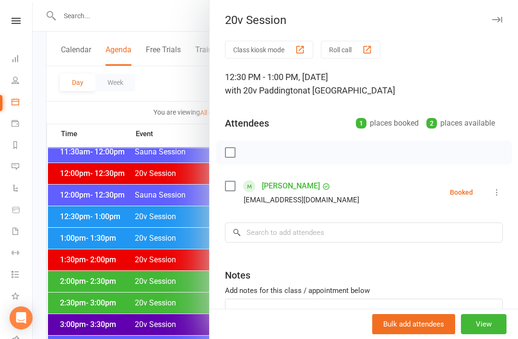
click at [60, 214] on div at bounding box center [275, 169] width 485 height 339
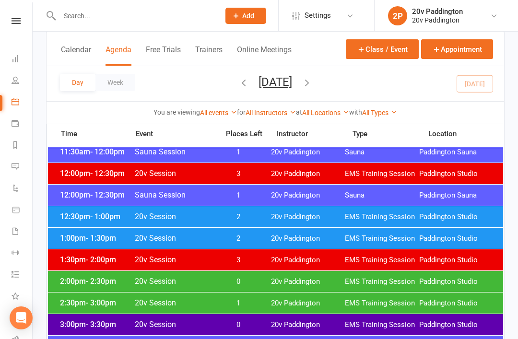
click at [71, 219] on span "12:30pm - 1:00pm" at bounding box center [96, 216] width 77 height 9
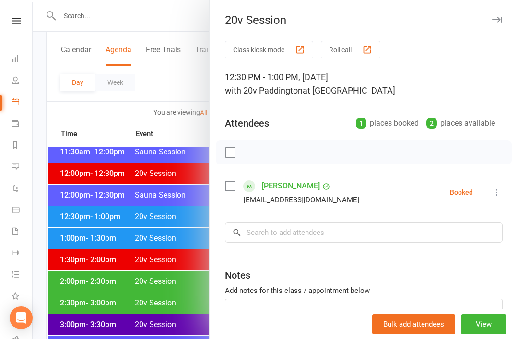
click at [73, 232] on div at bounding box center [275, 169] width 485 height 339
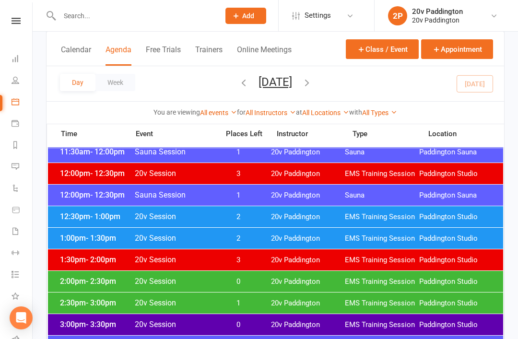
click at [85, 238] on span "1:00pm - 1:30pm" at bounding box center [96, 237] width 77 height 9
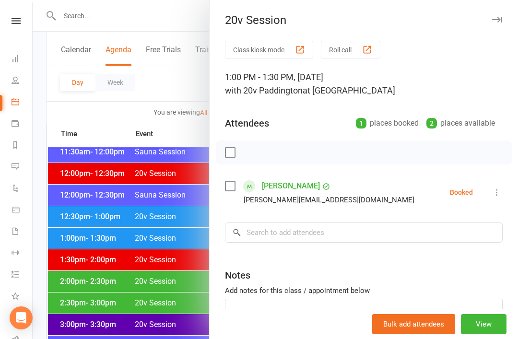
scroll to position [0, 0]
click at [476, 334] on button "View" at bounding box center [484, 324] width 46 height 20
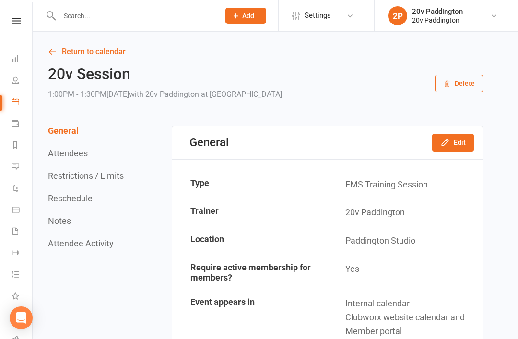
click at [457, 140] on button "Edit" at bounding box center [453, 142] width 42 height 17
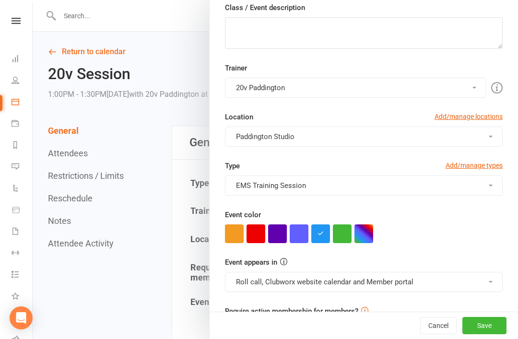
scroll to position [147, 0]
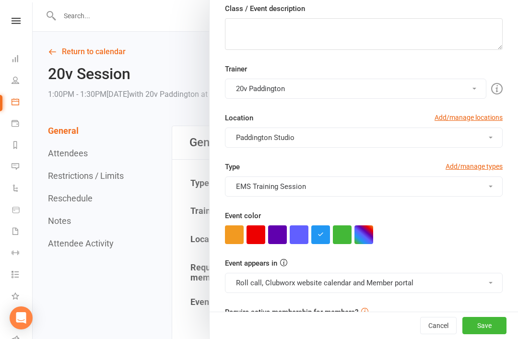
click at [274, 234] on button "button" at bounding box center [277, 234] width 19 height 19
click at [486, 334] on button "Save" at bounding box center [484, 325] width 44 height 17
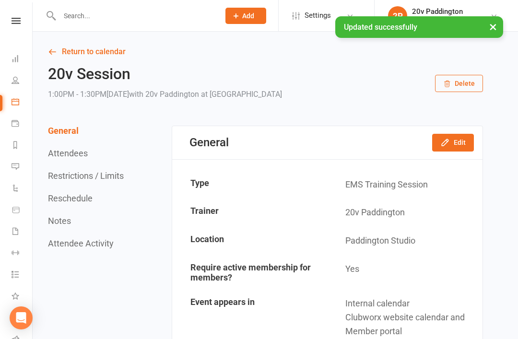
click at [82, 58] on link "Return to calendar" at bounding box center [265, 51] width 435 height 13
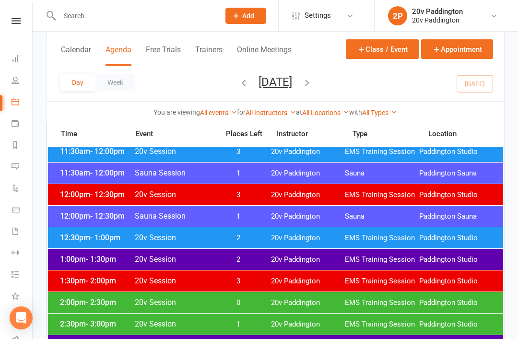
scroll to position [541, 0]
click at [81, 234] on span "12:30pm - 1:00pm" at bounding box center [96, 237] width 77 height 9
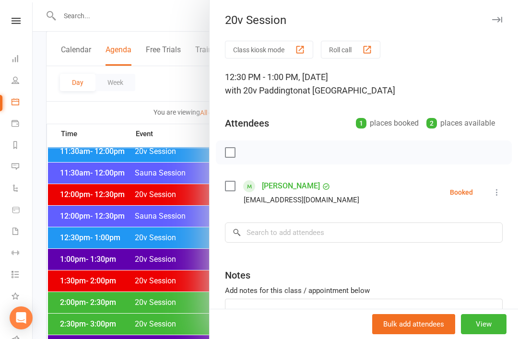
click at [75, 226] on div at bounding box center [275, 169] width 485 height 339
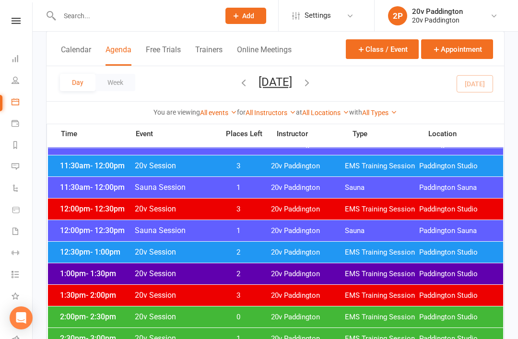
scroll to position [528, 0]
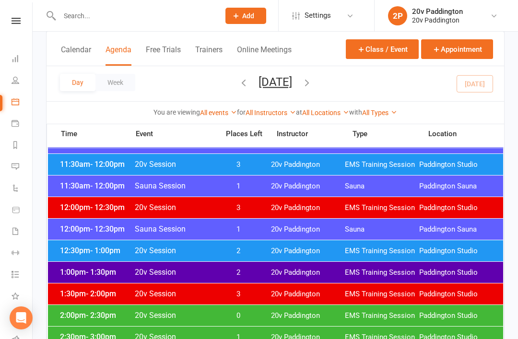
click at [309, 244] on div "12:30pm - 1:00pm 20v Session 2 20v Paddington EMS Training Session Paddington S…" at bounding box center [275, 250] width 455 height 21
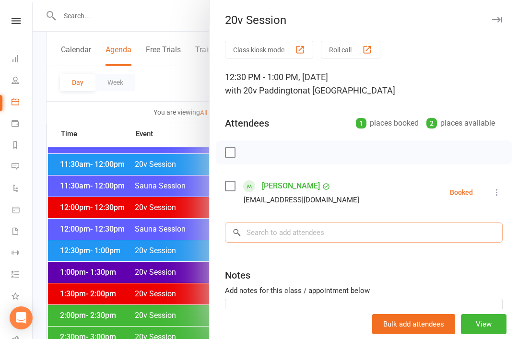
click at [321, 239] on input "search" at bounding box center [364, 232] width 278 height 20
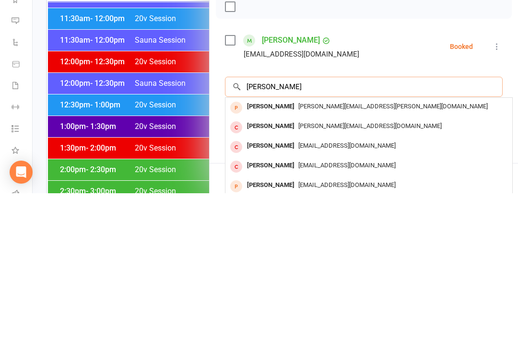
type input "Rebeca"
click at [360, 248] on span "[PERSON_NAME][EMAIL_ADDRESS][PERSON_NAME][DOMAIN_NAME]" at bounding box center [392, 251] width 189 height 7
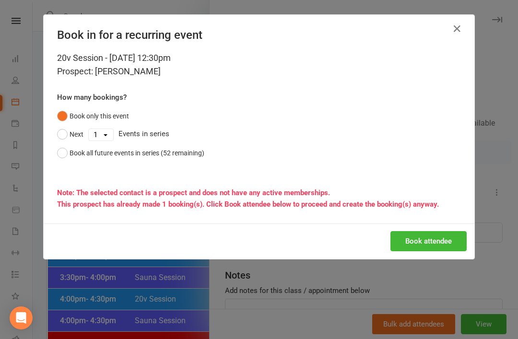
click at [423, 233] on button "Book attendee" at bounding box center [428, 241] width 76 height 20
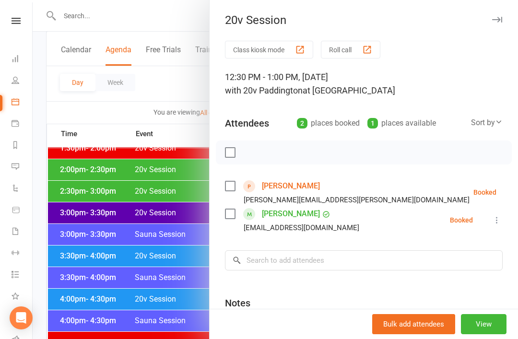
click at [152, 273] on div at bounding box center [275, 169] width 485 height 339
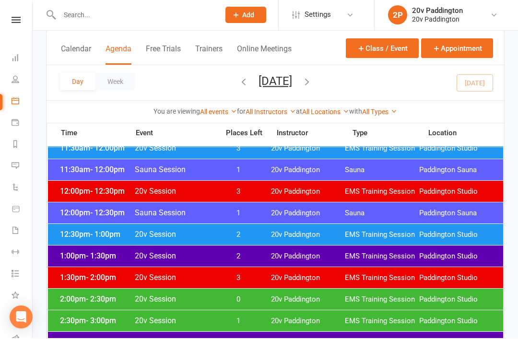
click at [286, 225] on div "12:30pm - 1:00pm 20v Session 2 20v Paddington EMS Training Session Paddington S…" at bounding box center [275, 235] width 455 height 21
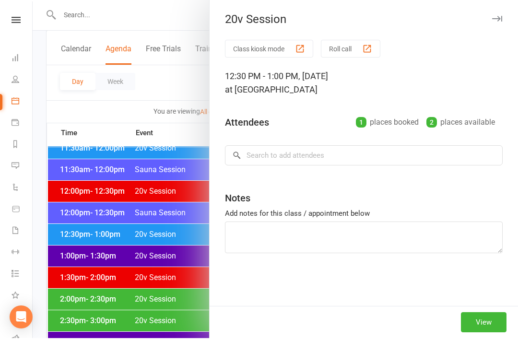
scroll to position [545, 0]
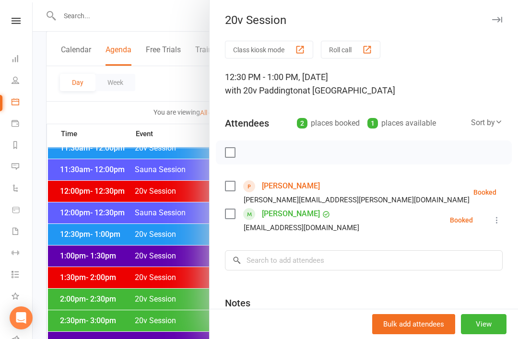
click at [163, 283] on div at bounding box center [275, 169] width 485 height 339
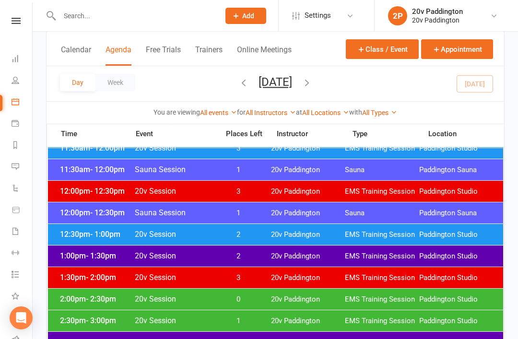
click at [238, 233] on span "2" at bounding box center [238, 234] width 50 height 9
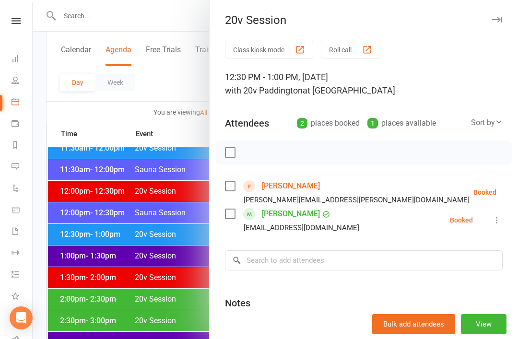
click at [163, 269] on div at bounding box center [275, 169] width 485 height 339
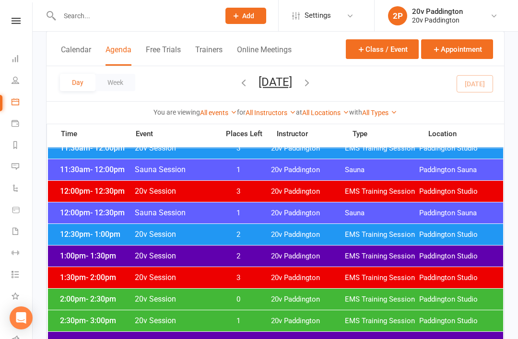
click at [228, 233] on span "2" at bounding box center [238, 234] width 50 height 9
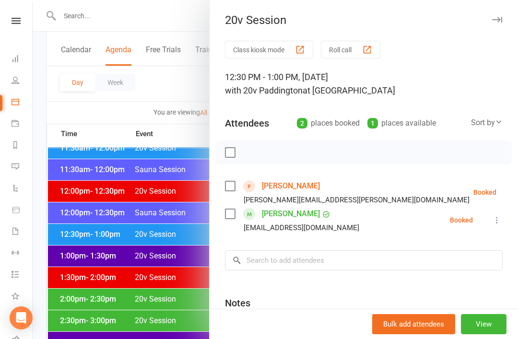
click at [164, 268] on div at bounding box center [275, 169] width 485 height 339
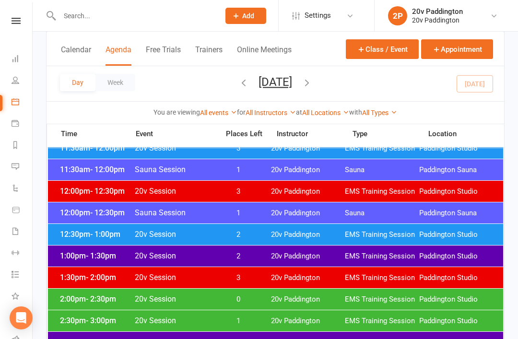
click at [215, 233] on span "2" at bounding box center [238, 234] width 50 height 9
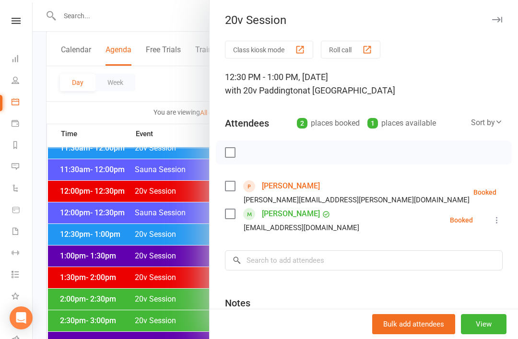
click at [165, 269] on div at bounding box center [275, 169] width 485 height 339
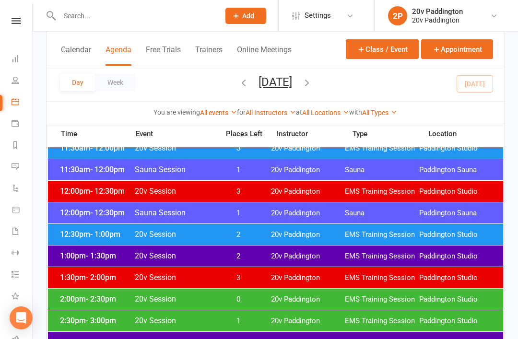
scroll to position [542, 0]
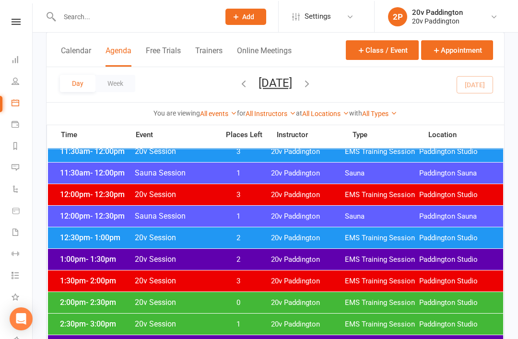
click at [231, 243] on div "12:30pm - 1:00pm 20v Session 2 20v Paddington EMS Training Session Paddington S…" at bounding box center [275, 236] width 455 height 21
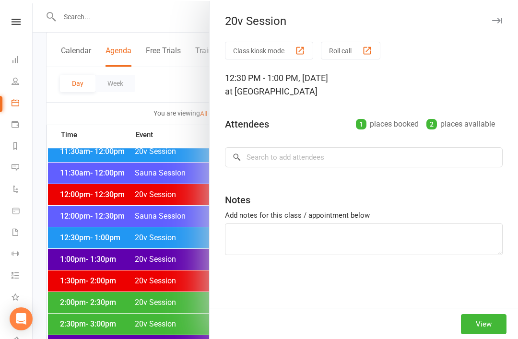
scroll to position [541, 0]
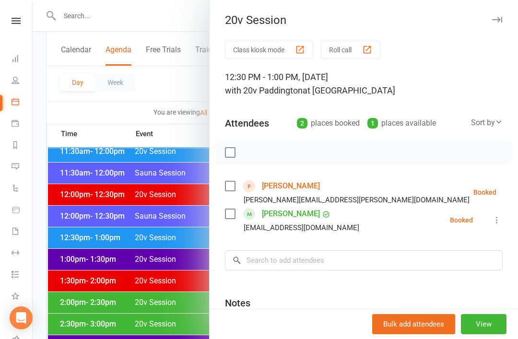
click at [154, 302] on div at bounding box center [275, 169] width 485 height 339
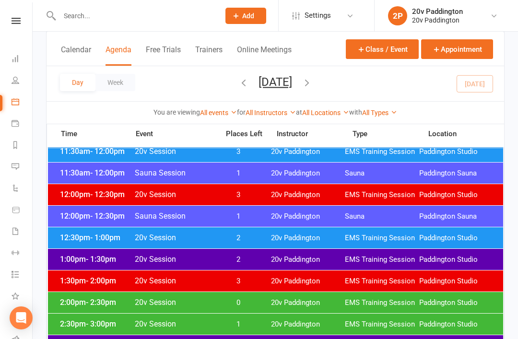
click at [257, 236] on span "2" at bounding box center [238, 237] width 50 height 9
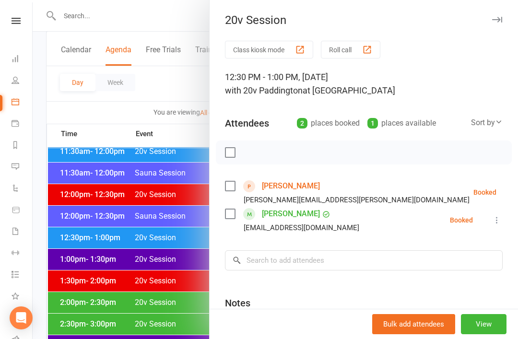
click at [132, 272] on div at bounding box center [275, 169] width 485 height 339
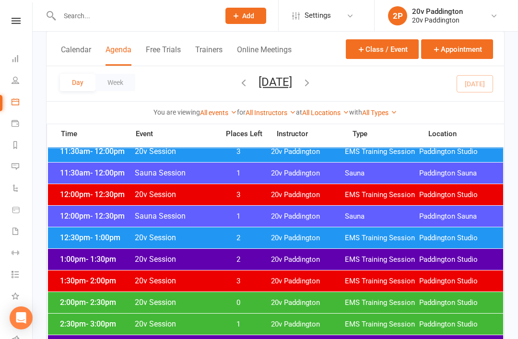
click at [258, 231] on div "12:30pm - 1:00pm 20v Session 2 20v Paddington EMS Training Session Paddington S…" at bounding box center [275, 237] width 455 height 21
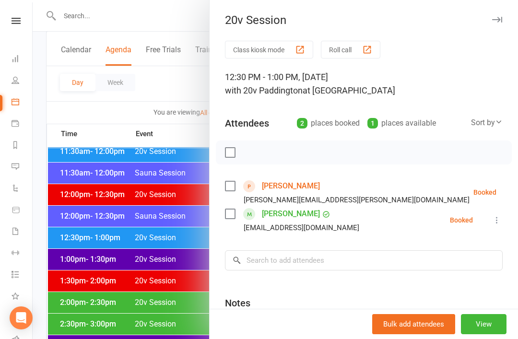
click at [163, 259] on div at bounding box center [275, 169] width 485 height 339
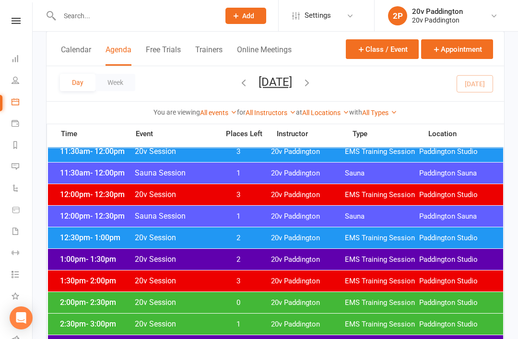
click at [239, 241] on span "2" at bounding box center [238, 237] width 50 height 9
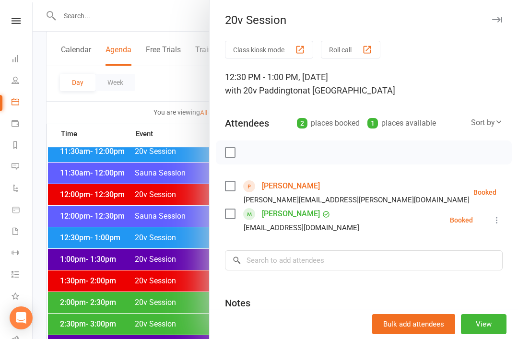
click at [171, 287] on div at bounding box center [275, 169] width 485 height 339
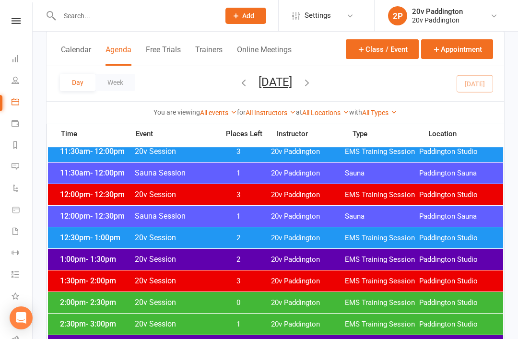
click at [250, 235] on span "2" at bounding box center [238, 237] width 50 height 9
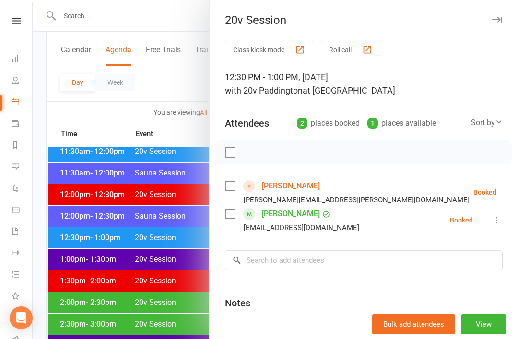
click at [154, 286] on div at bounding box center [275, 169] width 485 height 339
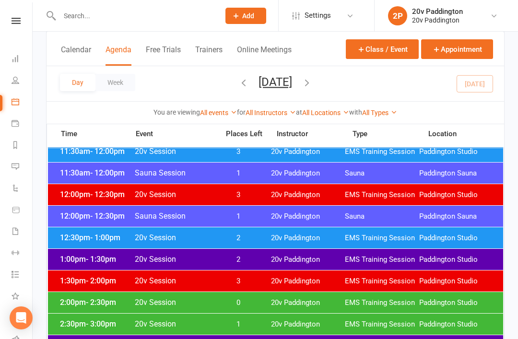
click at [268, 256] on div "1:00pm - 1:30pm 20v Session 2 20v Paddington EMS Training Session Paddington St…" at bounding box center [275, 259] width 455 height 21
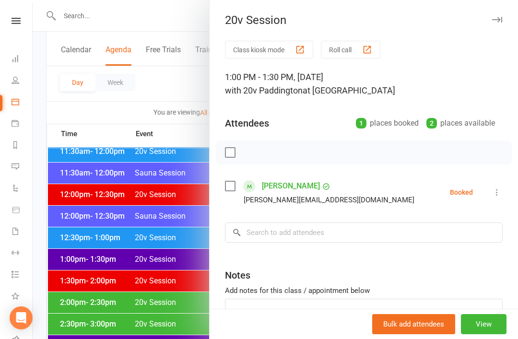
click at [162, 256] on div at bounding box center [275, 169] width 485 height 339
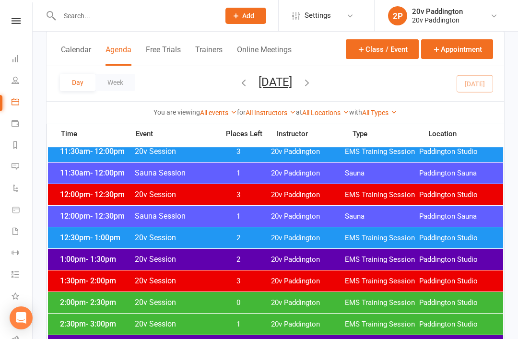
click at [235, 238] on span "2" at bounding box center [238, 237] width 50 height 9
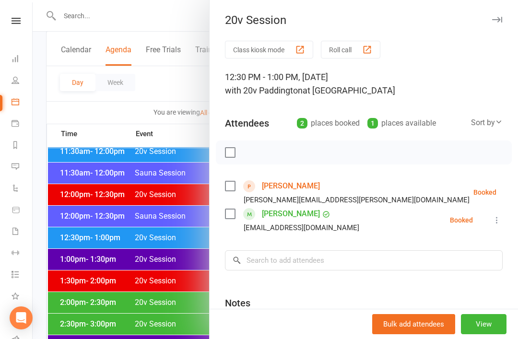
click at [178, 327] on div at bounding box center [275, 169] width 485 height 339
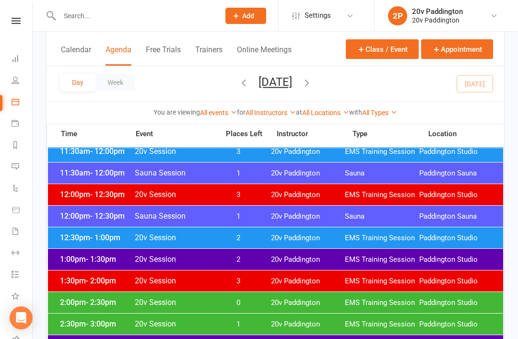
click at [238, 233] on span "2" at bounding box center [238, 237] width 50 height 9
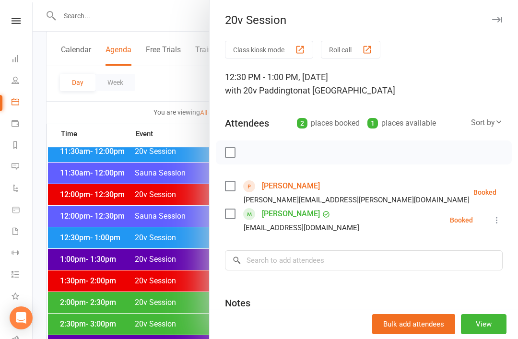
click at [295, 186] on link "[PERSON_NAME]" at bounding box center [291, 185] width 58 height 15
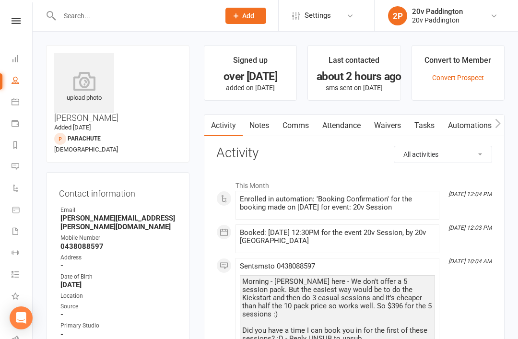
click at [272, 121] on link "Notes" at bounding box center [259, 126] width 33 height 22
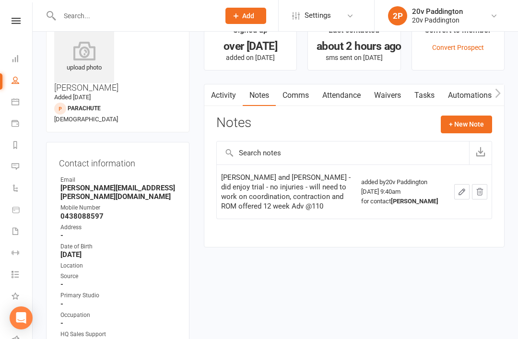
scroll to position [31, 0]
click at [463, 122] on button "+ New Note" at bounding box center [466, 123] width 51 height 17
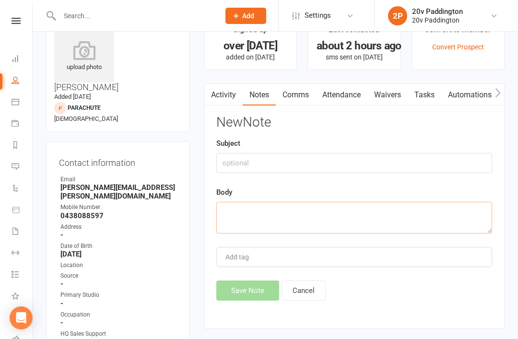
click at [326, 228] on textarea at bounding box center [354, 218] width 276 height 32
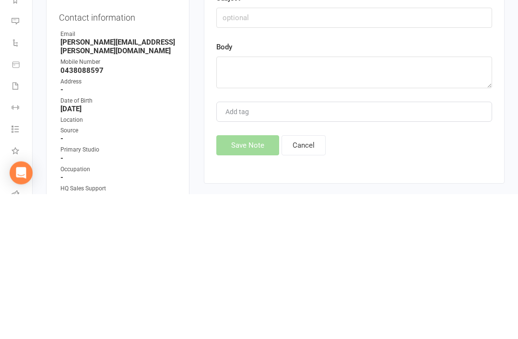
click at [477, 133] on div "New Note Subject Body Add tag Save Note Cancel" at bounding box center [354, 208] width 276 height 186
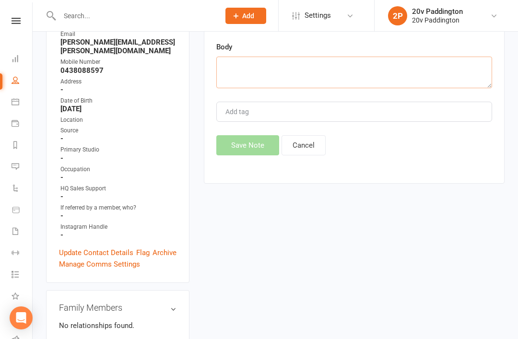
click at [313, 85] on textarea at bounding box center [354, 73] width 276 height 32
type textarea "I"
click at [406, 133] on div "New Note Subject Body Add tag Save Note Cancel" at bounding box center [354, 63] width 276 height 186
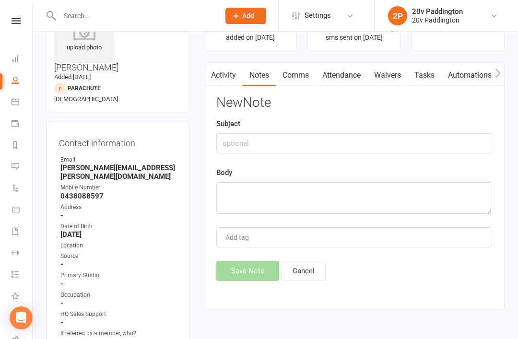
scroll to position [43, 0]
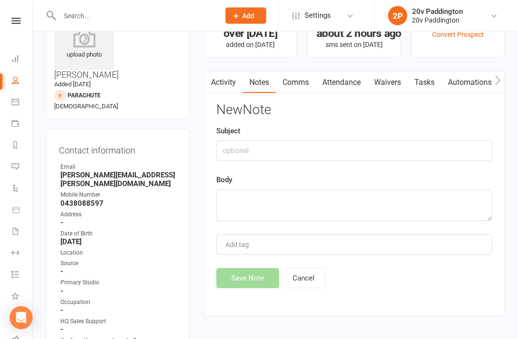
click at [234, 76] on link "Activity" at bounding box center [223, 83] width 38 height 22
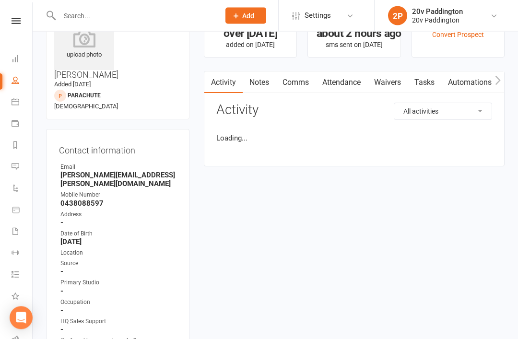
scroll to position [43, 0]
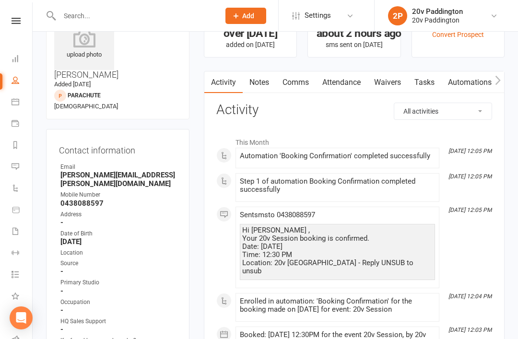
click at [248, 86] on link "Notes" at bounding box center [259, 82] width 33 height 22
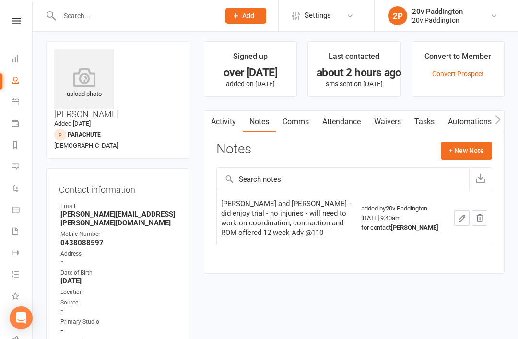
scroll to position [12, 0]
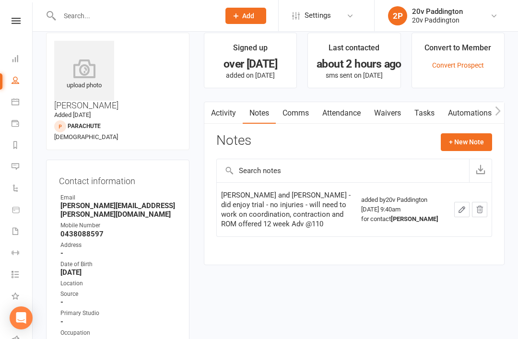
click at [28, 107] on link "Calendar" at bounding box center [23, 103] width 22 height 22
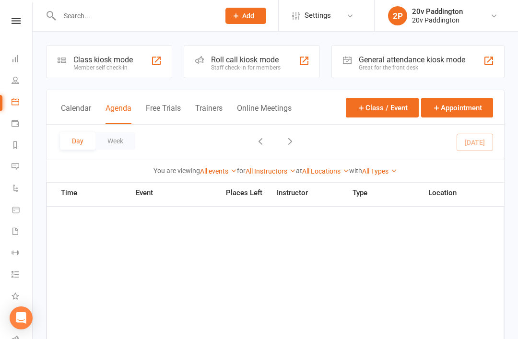
click at [0, 0] on div "Loading" at bounding box center [0, 0] width 0 height 0
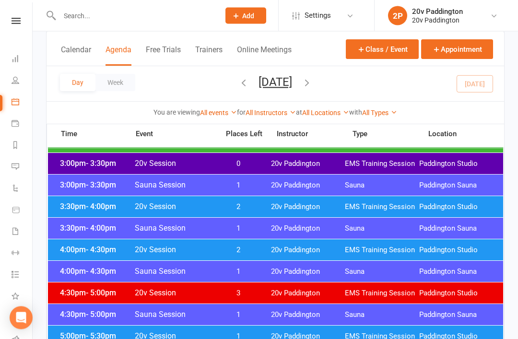
click at [302, 248] on span "20v Paddington" at bounding box center [308, 250] width 74 height 9
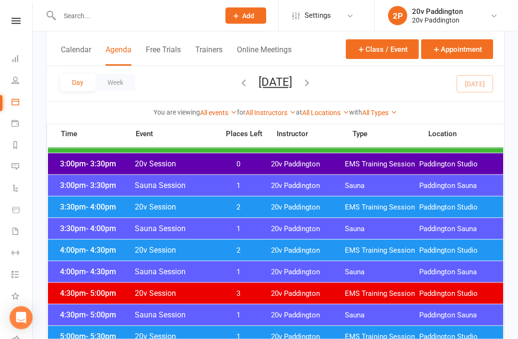
scroll to position [723, 0]
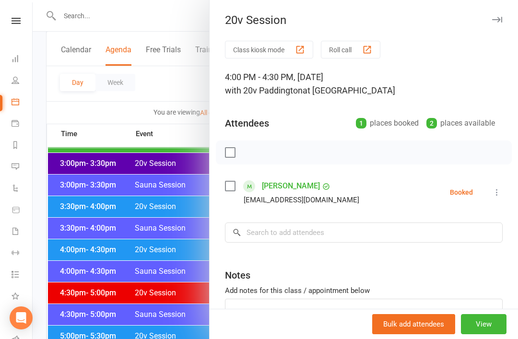
click at [125, 274] on div at bounding box center [275, 169] width 485 height 339
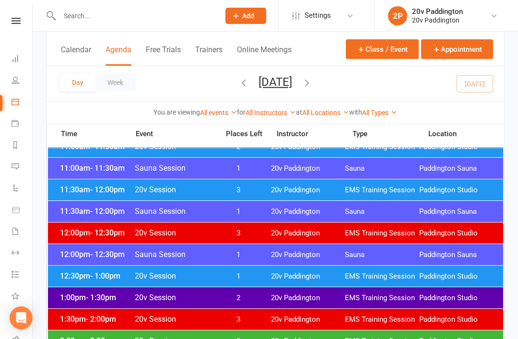
scroll to position [335, 0]
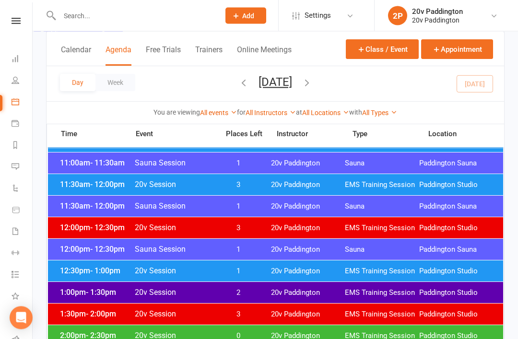
click at [385, 188] on span "EMS Training Session" at bounding box center [382, 185] width 74 height 9
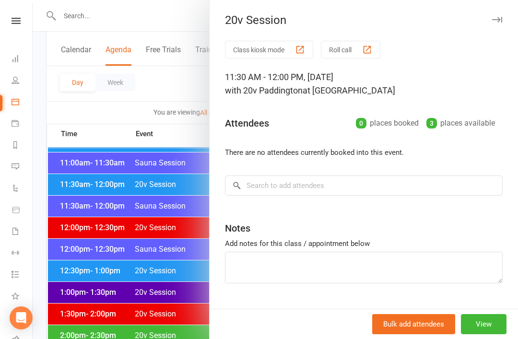
click at [95, 222] on div at bounding box center [275, 169] width 485 height 339
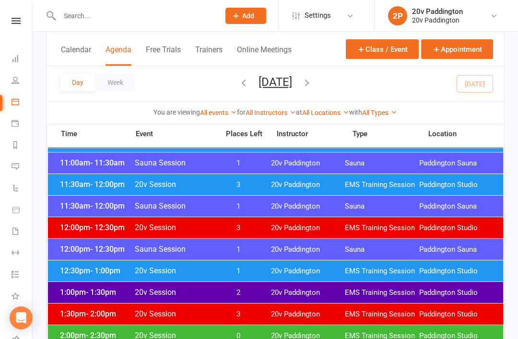
click at [108, 268] on span "- 1:00pm" at bounding box center [105, 270] width 30 height 9
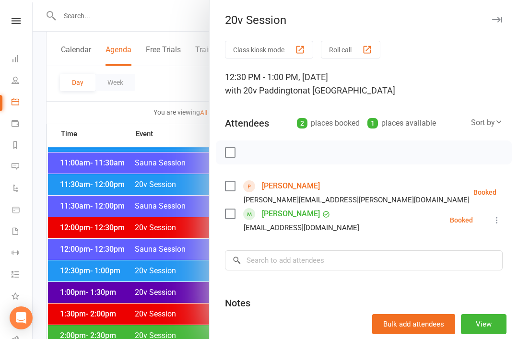
click at [489, 214] on li "Donna Loder Koalaloder@gmail.com Booked More info Remove Check in Mark absent S…" at bounding box center [364, 220] width 278 height 28
click at [497, 217] on icon at bounding box center [497, 220] width 10 height 10
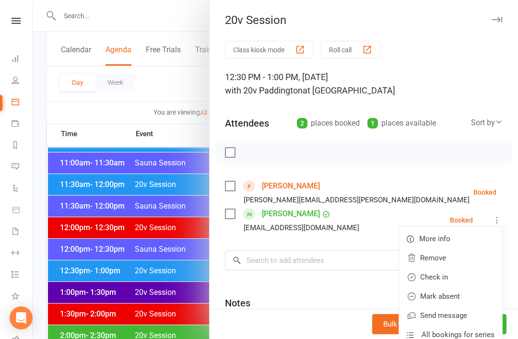
click at [443, 258] on link "Remove" at bounding box center [450, 257] width 103 height 19
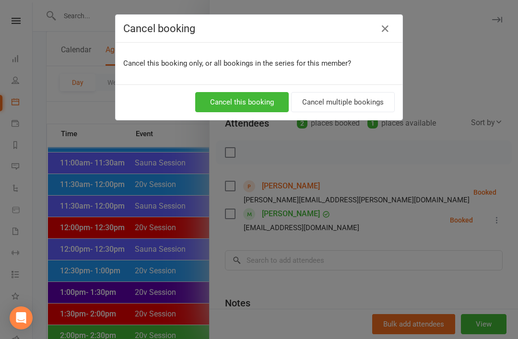
click at [245, 100] on button "Cancel this booking" at bounding box center [241, 102] width 93 height 20
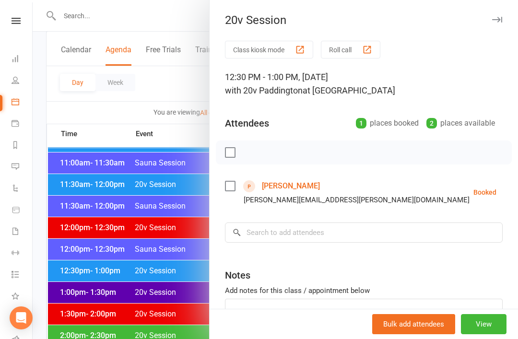
click at [180, 274] on div at bounding box center [275, 169] width 485 height 339
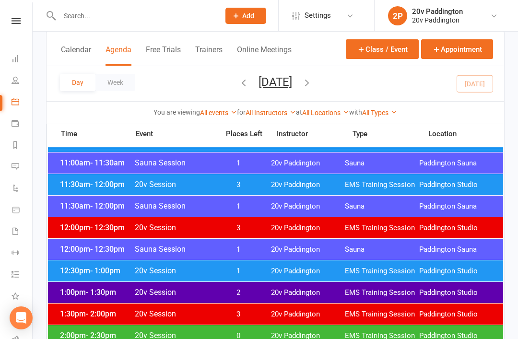
click at [236, 267] on span "1" at bounding box center [238, 271] width 50 height 9
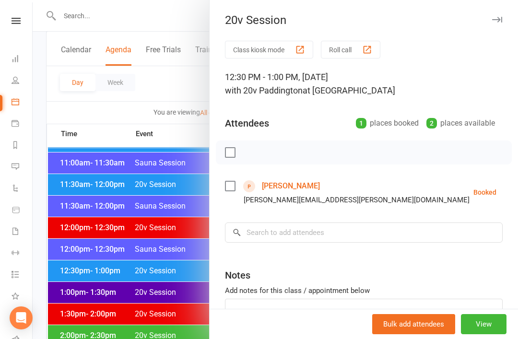
click at [489, 334] on button "View" at bounding box center [484, 324] width 46 height 20
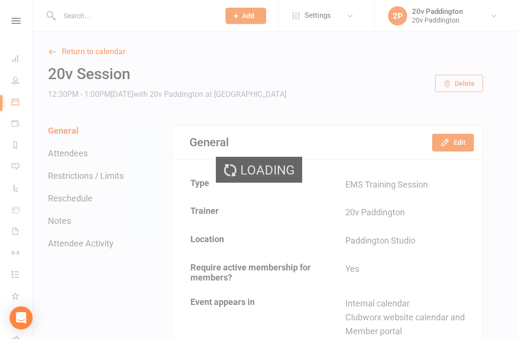
click at [482, 131] on section "General Edit Type EMS Training Session Trainer 20v Paddington Location Paddingt…" at bounding box center [327, 283] width 311 height 315
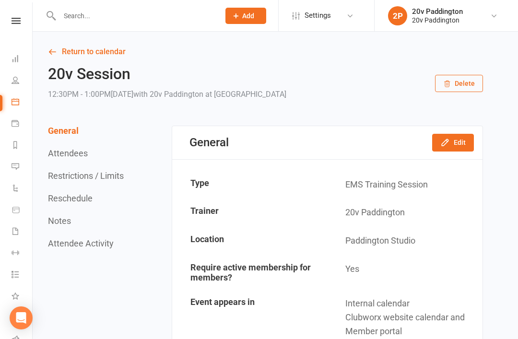
click at [456, 150] on button "Edit" at bounding box center [453, 142] width 42 height 17
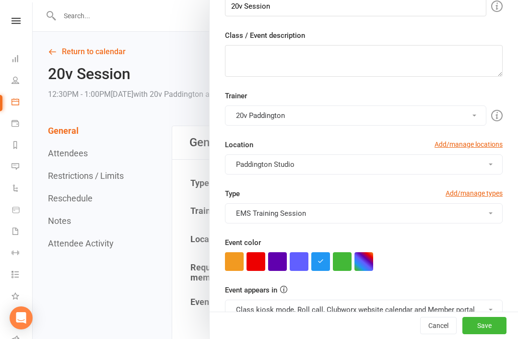
scroll to position [121, 0]
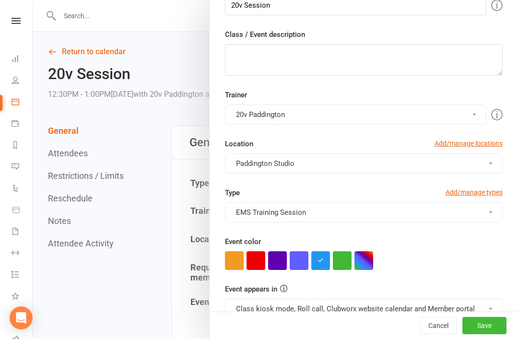
click at [348, 253] on button "button" at bounding box center [342, 260] width 19 height 19
click at [488, 334] on button "Save" at bounding box center [484, 325] width 44 height 17
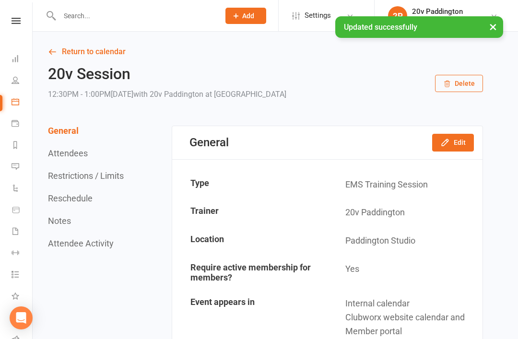
click at [70, 45] on link "Return to calendar" at bounding box center [265, 51] width 435 height 13
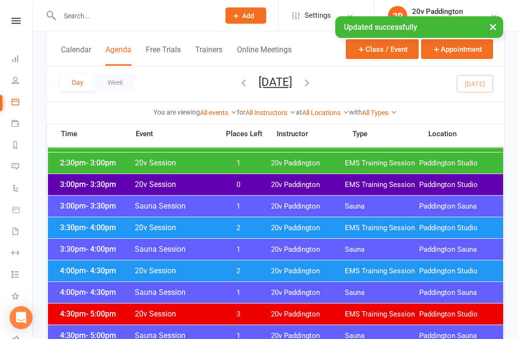
click at [353, 261] on div "4:00pm - 4:30pm 20v Session 2 20v Paddington EMS Training Session Paddington St…" at bounding box center [275, 271] width 455 height 21
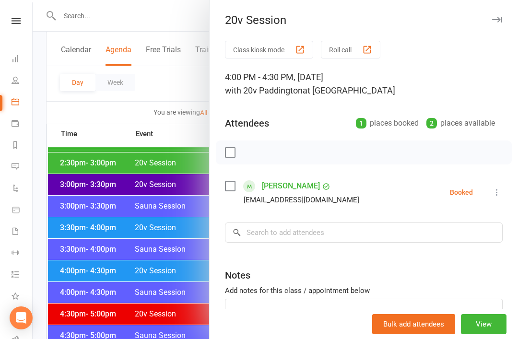
click at [157, 282] on div at bounding box center [275, 169] width 485 height 339
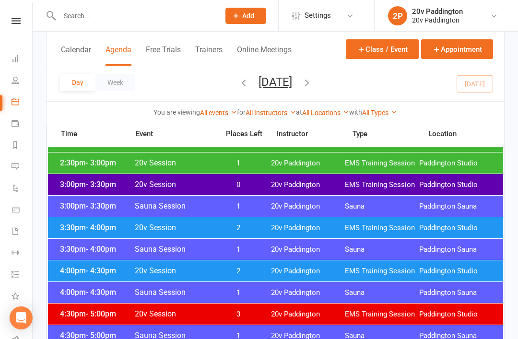
click at [246, 276] on div "4:00pm - 4:30pm 20v Session 2 20v Paddington EMS Training Session Paddington St…" at bounding box center [275, 270] width 455 height 21
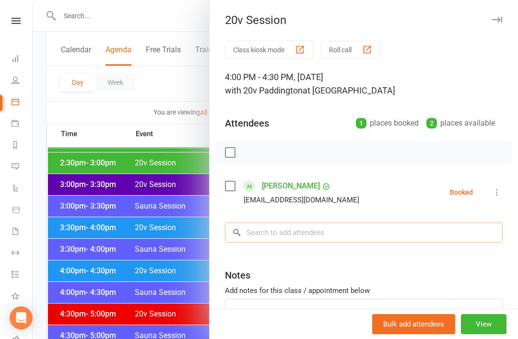
click at [343, 241] on input "search" at bounding box center [364, 232] width 278 height 20
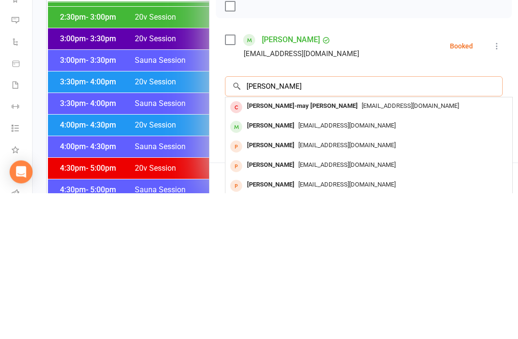
type input "Donna"
click at [303, 265] on div "Koalaloder@gmail.com" at bounding box center [368, 272] width 279 height 14
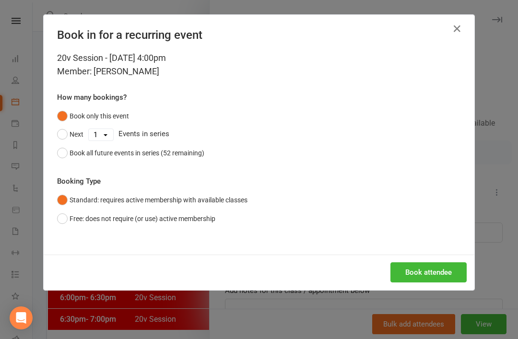
click at [451, 291] on div "Book in for a recurring event 20v Session - Aug 15, 2025 4:00pm Member: Donna L…" at bounding box center [259, 169] width 518 height 339
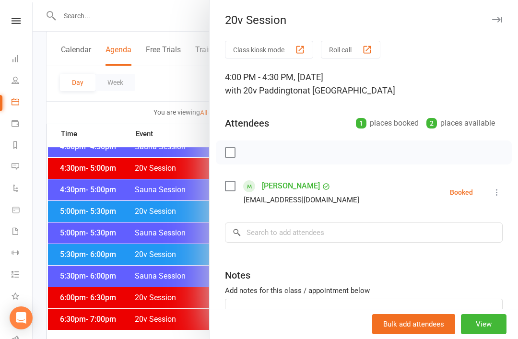
click at [434, 270] on div "Notes" at bounding box center [364, 272] width 278 height 23
click at [293, 242] on input "search" at bounding box center [364, 232] width 278 height 20
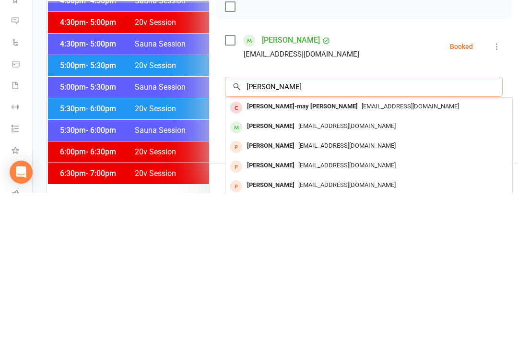
type input "Donna"
click at [350, 265] on div "Koalaloder@gmail.com" at bounding box center [368, 272] width 279 height 14
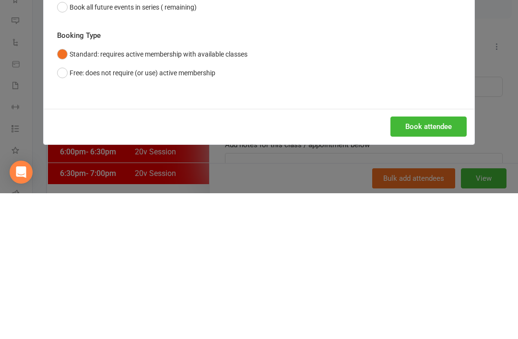
scroll to position [994, 0]
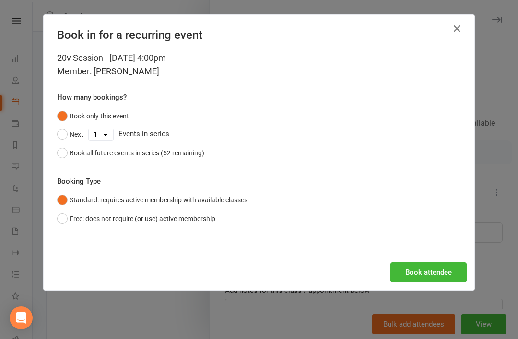
click at [431, 273] on button "Book attendee" at bounding box center [428, 272] width 76 height 20
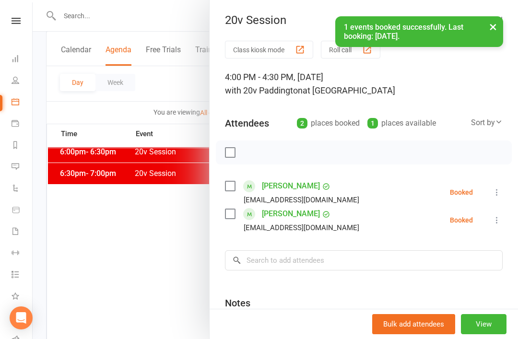
click at [81, 299] on div at bounding box center [275, 169] width 485 height 339
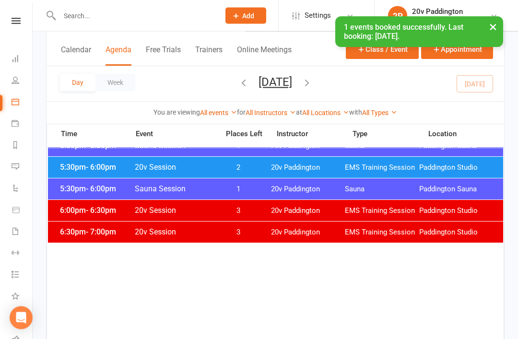
scroll to position [932, 0]
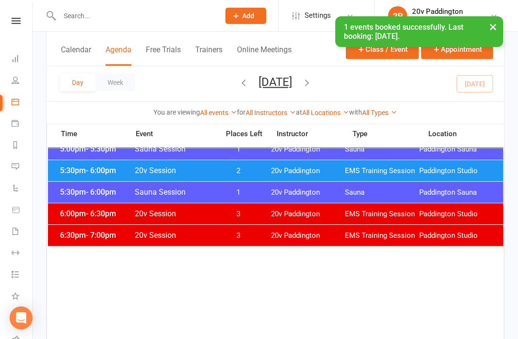
click at [85, 178] on div "5:30pm - 6:00pm 20v Session 2 20v Paddington EMS Training Session Paddington St…" at bounding box center [275, 170] width 455 height 21
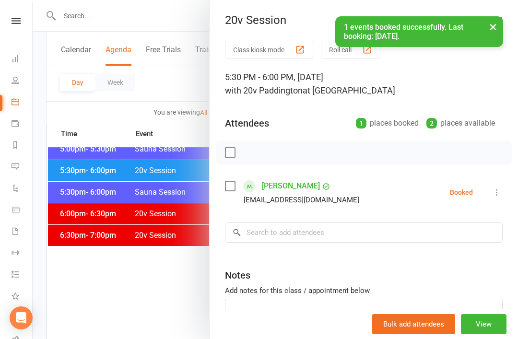
click at [298, 189] on link "Giselle Vieira" at bounding box center [291, 185] width 58 height 15
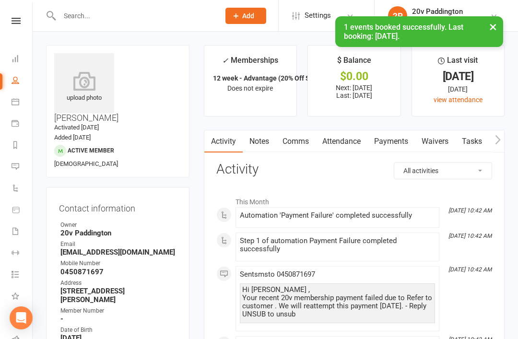
click at [291, 150] on link "Comms" at bounding box center [296, 141] width 40 height 22
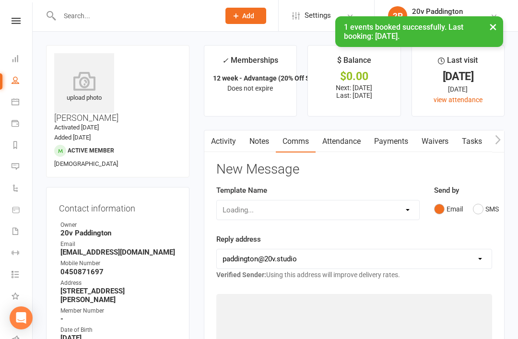
scroll to position [31, 0]
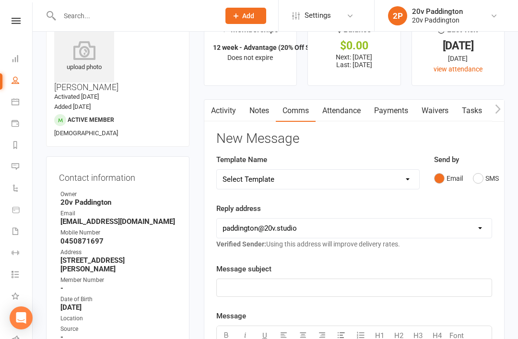
click at [479, 185] on button "SMS" at bounding box center [486, 178] width 26 height 18
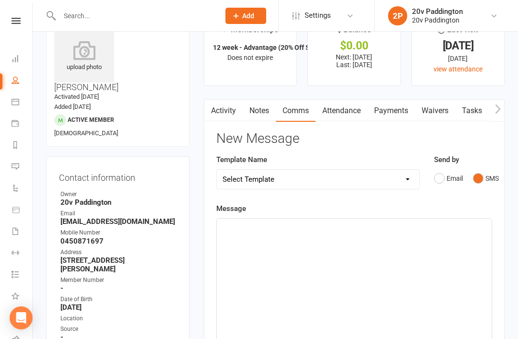
click at [333, 282] on div "﻿" at bounding box center [354, 291] width 275 height 144
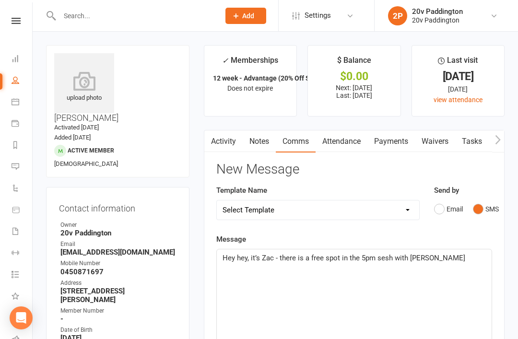
scroll to position [0, 0]
click at [458, 253] on p "Hey hey, it’s Zac - there is a free spot in the 5pm sesh with Jocel" at bounding box center [353, 258] width 263 height 12
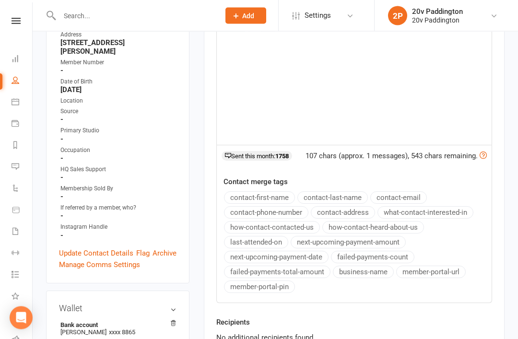
click at [272, 338] on div "Recipients No additional recipients found." at bounding box center [354, 337] width 290 height 40
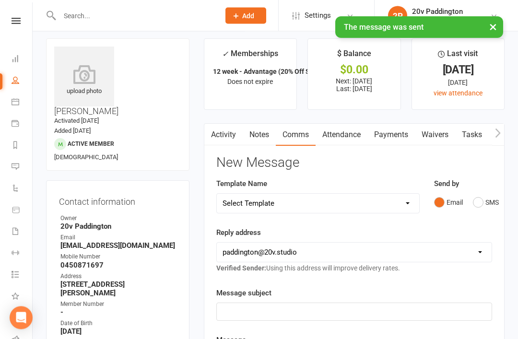
scroll to position [0, 27]
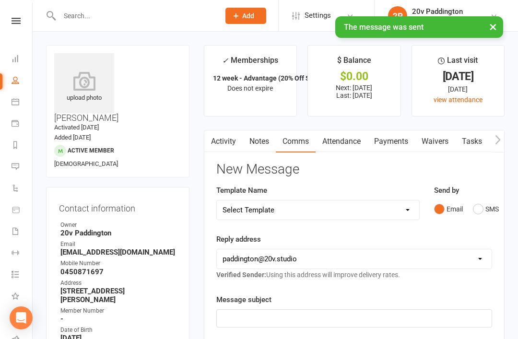
click at [27, 109] on link "Calendar" at bounding box center [23, 103] width 22 height 22
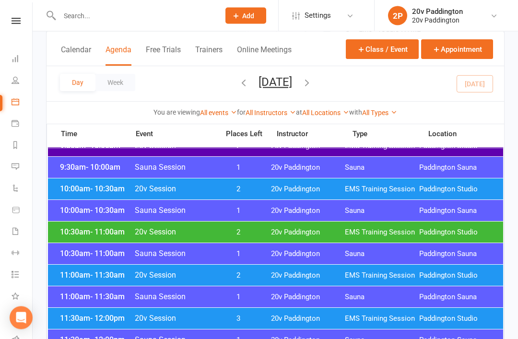
click at [78, 232] on span "10:30am - 11:00am" at bounding box center [96, 232] width 77 height 9
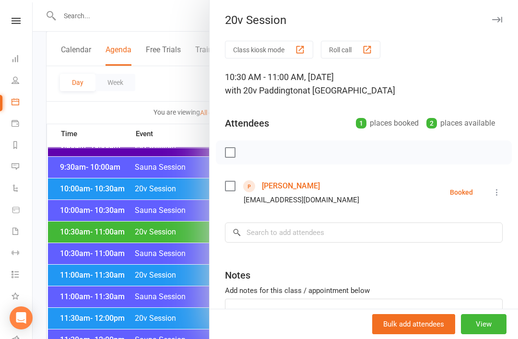
click at [75, 226] on div at bounding box center [275, 169] width 485 height 339
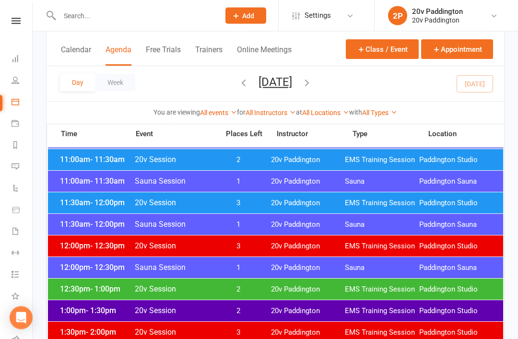
scroll to position [490, 0]
click at [256, 206] on span "3" at bounding box center [238, 202] width 50 height 9
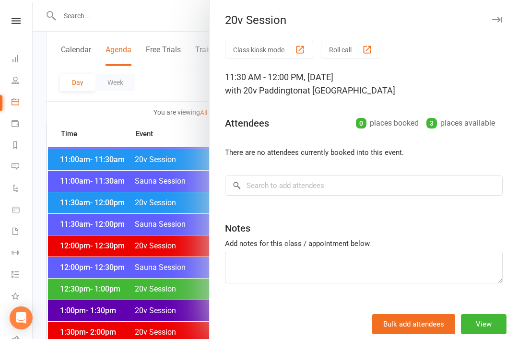
click at [185, 297] on div at bounding box center [275, 169] width 485 height 339
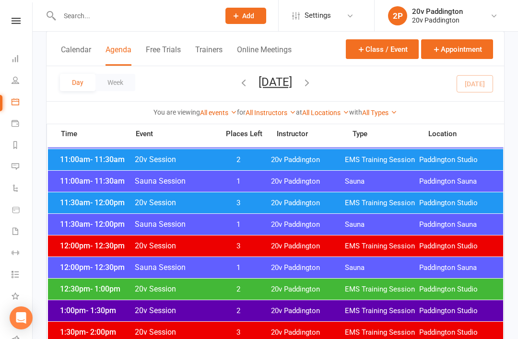
click at [219, 288] on span "2" at bounding box center [238, 289] width 50 height 9
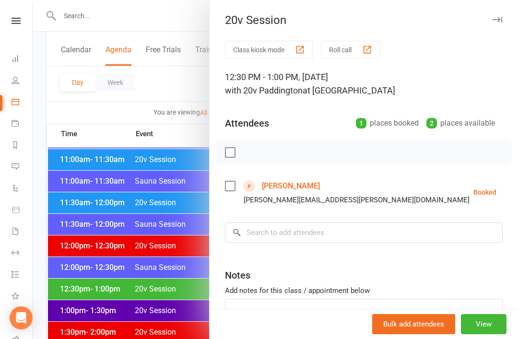
click at [478, 334] on button "View" at bounding box center [484, 324] width 46 height 20
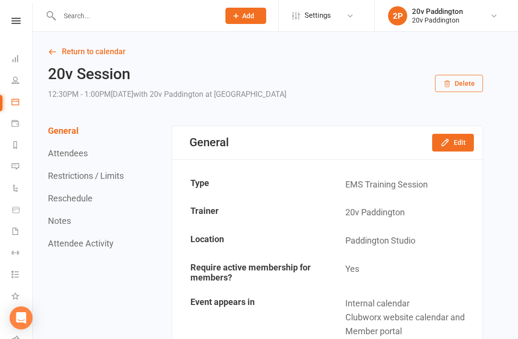
click at [0, 0] on div "Loading" at bounding box center [0, 0] width 0 height 0
click at [461, 140] on button "Edit" at bounding box center [453, 142] width 42 height 17
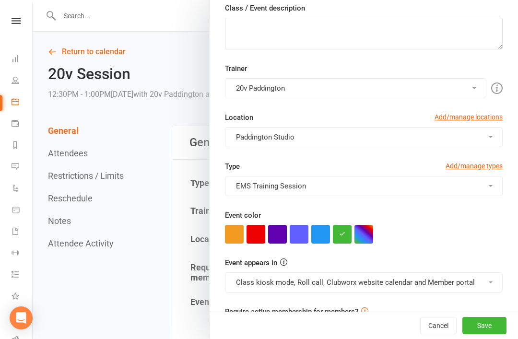
scroll to position [147, 0]
click at [338, 276] on button "Class kiosk mode, Roll call, Clubworx website calendar and Member portal" at bounding box center [364, 283] width 278 height 20
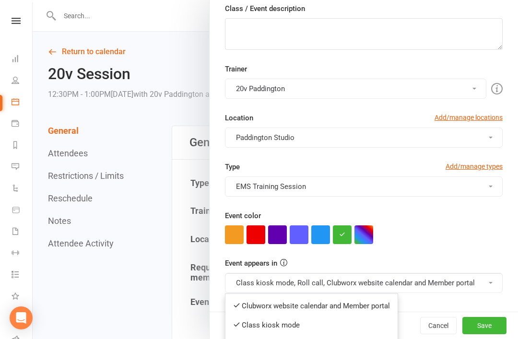
click at [321, 310] on link "Clubworx website calendar and Member portal" at bounding box center [311, 305] width 172 height 19
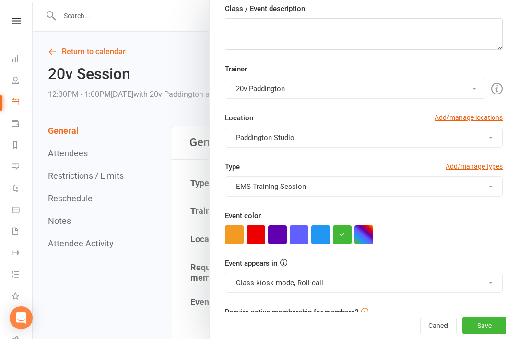
click at [493, 334] on button "Save" at bounding box center [484, 325] width 44 height 17
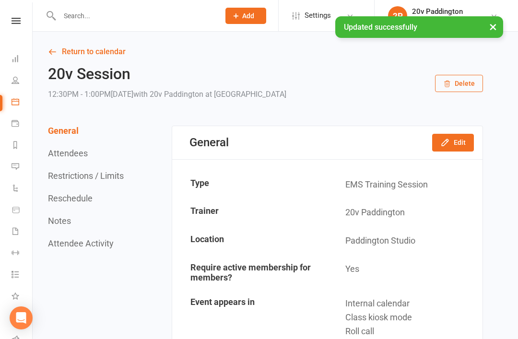
click at [93, 56] on link "Return to calendar" at bounding box center [265, 51] width 435 height 13
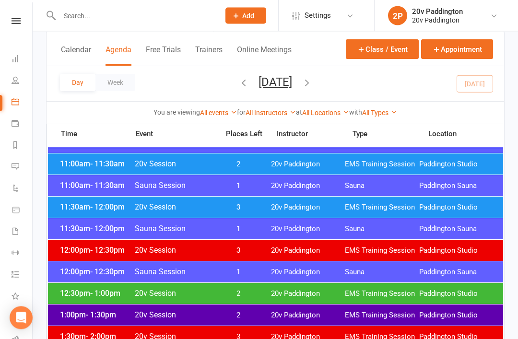
click at [290, 293] on span "20v Paddington" at bounding box center [308, 294] width 74 height 9
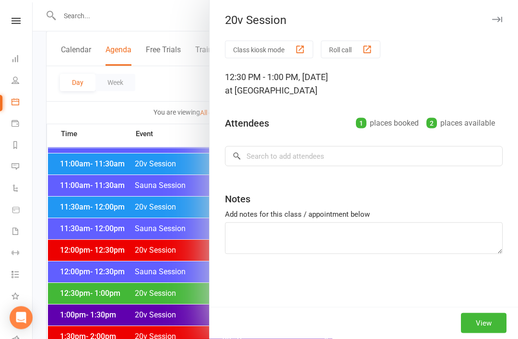
scroll to position [486, 0]
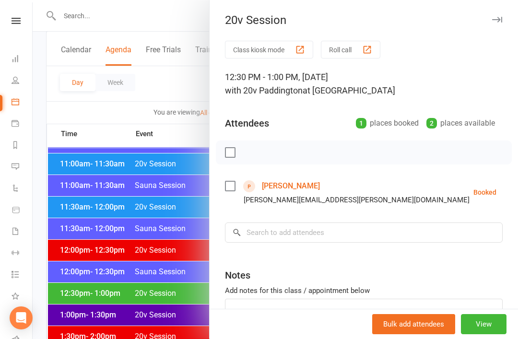
click at [144, 335] on div at bounding box center [275, 169] width 485 height 339
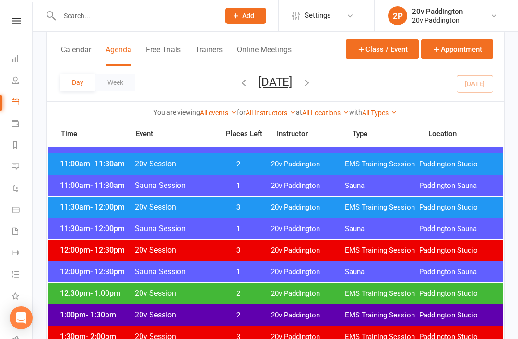
click at [274, 287] on div "12:30pm - 1:00pm 20v Session 2 20v Paddington EMS Training Session Paddington S…" at bounding box center [275, 293] width 455 height 21
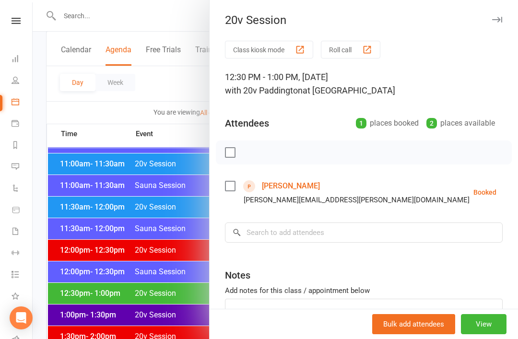
click at [277, 192] on link "[PERSON_NAME]" at bounding box center [291, 185] width 58 height 15
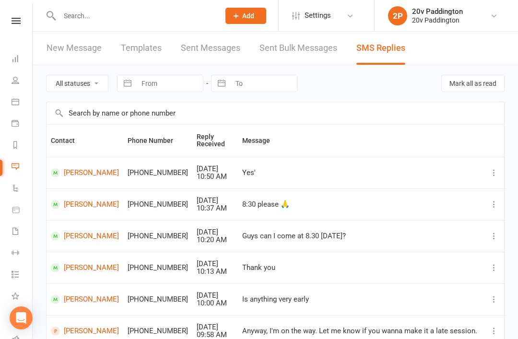
click at [294, 327] on div "Anyway, I'm on the way. Let me know if you wanna make it a late session." at bounding box center [360, 331] width 237 height 8
click at [212, 3] on div at bounding box center [129, 15] width 167 height 31
click at [31, 71] on link "People" at bounding box center [23, 81] width 22 height 22
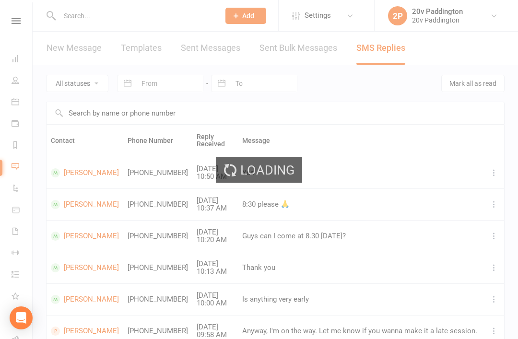
select select "100"
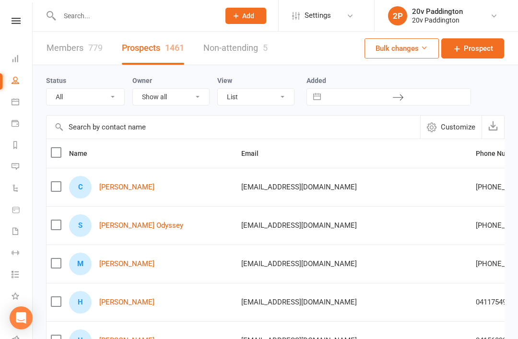
click at [28, 164] on link "Messages" at bounding box center [23, 168] width 22 height 22
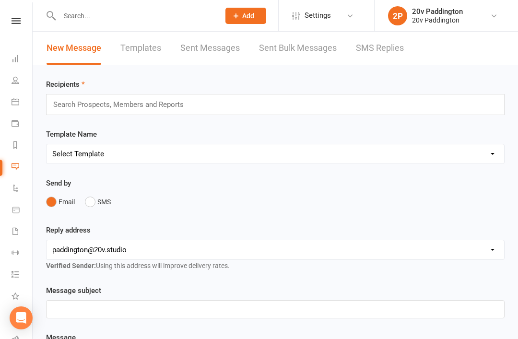
click at [402, 42] on link "SMS Replies" at bounding box center [380, 48] width 48 height 33
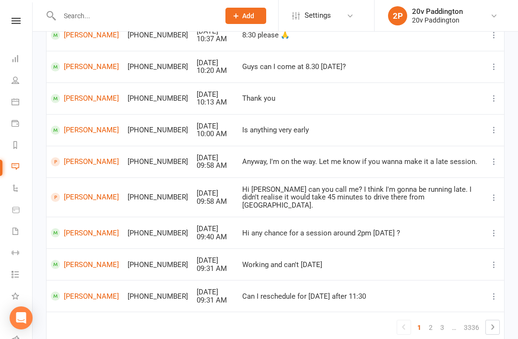
scroll to position [173, 0]
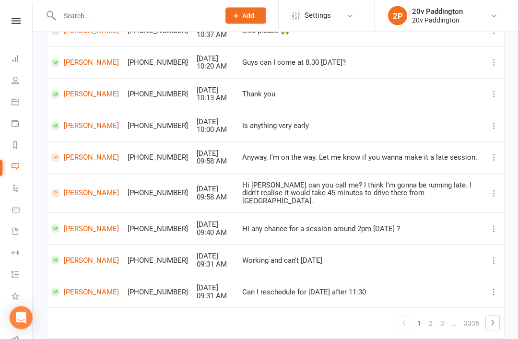
click at [428, 317] on link "2" at bounding box center [431, 323] width 12 height 13
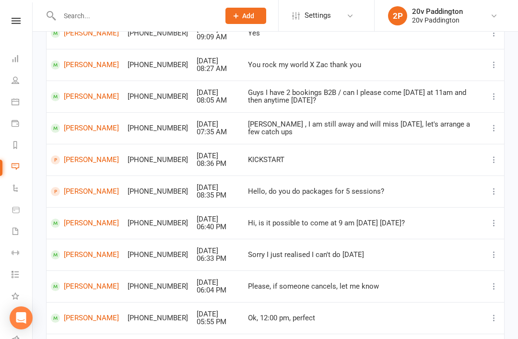
scroll to position [135, 0]
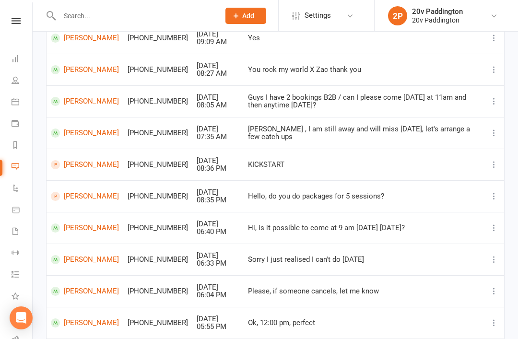
click at [75, 207] on td "[PERSON_NAME]" at bounding box center [85, 196] width 77 height 32
click at [93, 183] on td "[PERSON_NAME]" at bounding box center [85, 196] width 77 height 32
click at [83, 197] on link "[PERSON_NAME]" at bounding box center [85, 196] width 68 height 9
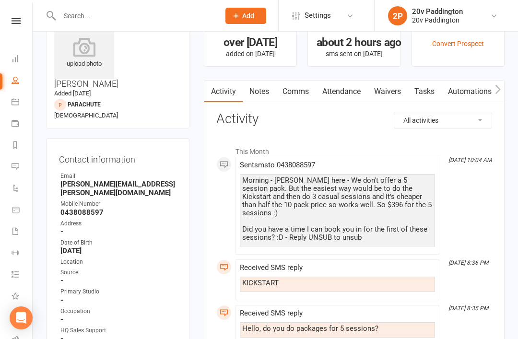
scroll to position [36, 0]
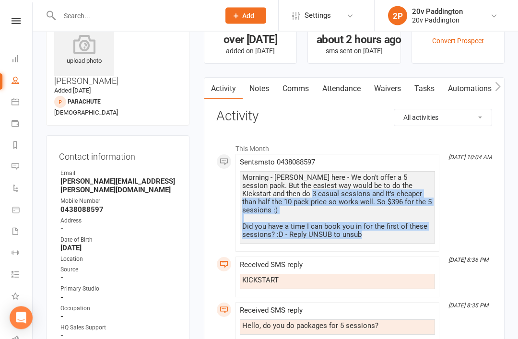
click at [459, 200] on div "This Month Aug 15, 10:04 AM Sent sms to 0438088597 Morning - Joel here - We don…" at bounding box center [354, 241] width 276 height 204
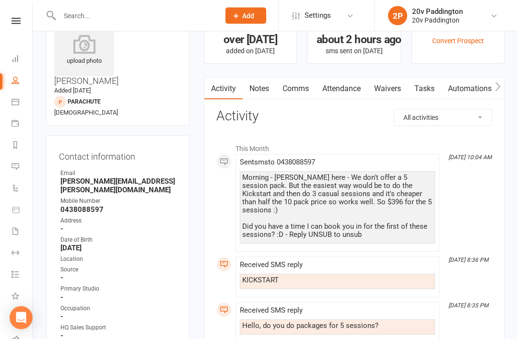
scroll to position [0, 0]
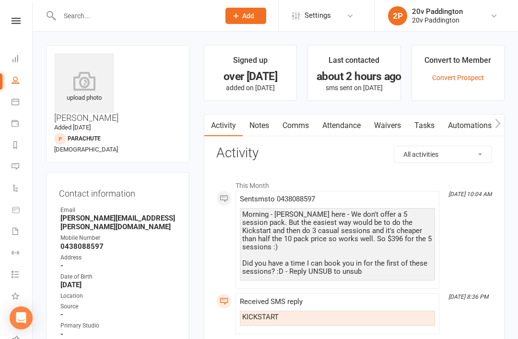
click at [100, 1] on div at bounding box center [129, 15] width 167 height 31
click at [68, 1] on div at bounding box center [129, 15] width 167 height 31
click at [17, 172] on link "Messages" at bounding box center [22, 168] width 22 height 22
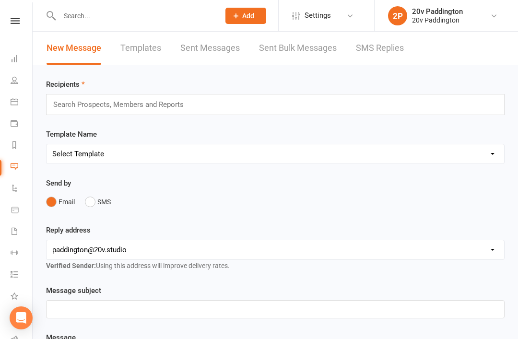
click at [393, 22] on div "2P" at bounding box center [397, 15] width 19 height 19
click at [389, 59] on link "My subscription" at bounding box center [445, 65] width 143 height 22
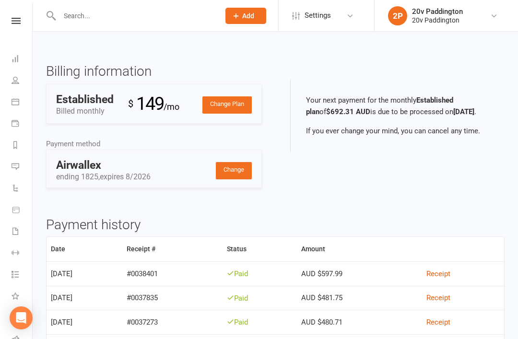
click at [17, 162] on link "Messages" at bounding box center [23, 168] width 22 height 22
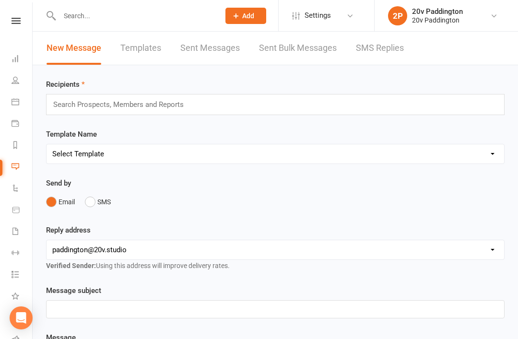
click at [384, 51] on link "SMS Replies" at bounding box center [380, 48] width 48 height 33
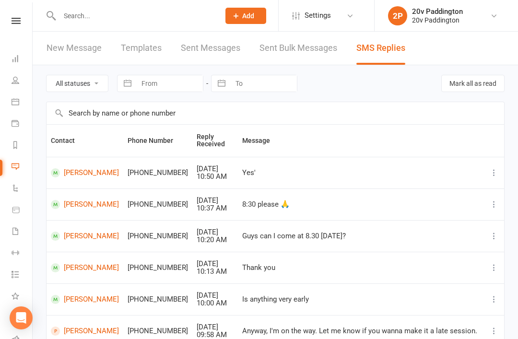
click at [243, 91] on input "To" at bounding box center [263, 83] width 67 height 16
select select "6"
select select "2025"
select select "7"
select select "2025"
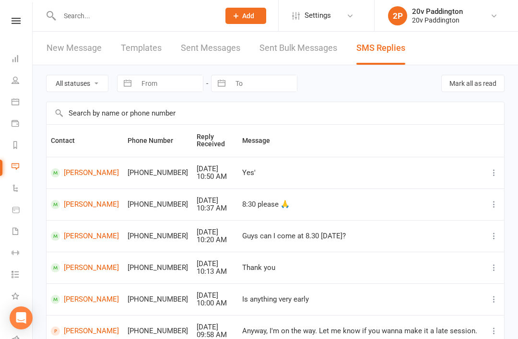
select select "8"
select select "2025"
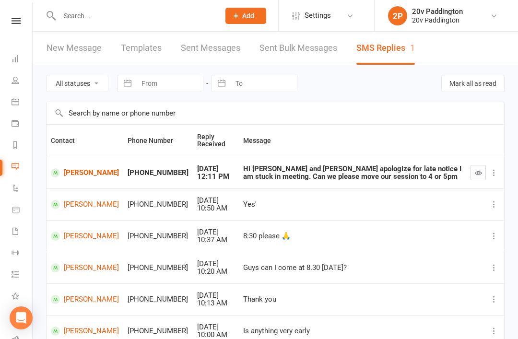
click at [87, 171] on link "[PERSON_NAME]" at bounding box center [85, 172] width 68 height 9
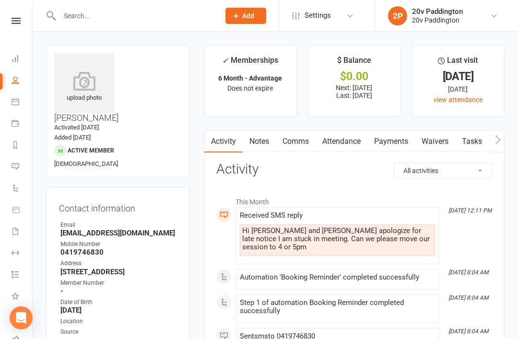
click at [204, 1] on div at bounding box center [129, 15] width 167 height 31
click at [284, 145] on link "Comms" at bounding box center [296, 141] width 40 height 22
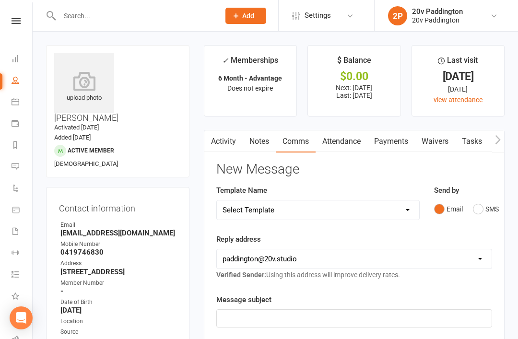
click at [487, 215] on button "SMS" at bounding box center [486, 209] width 26 height 18
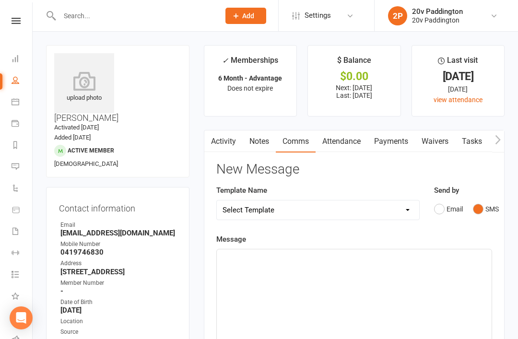
click at [404, 277] on div "﻿" at bounding box center [354, 321] width 275 height 144
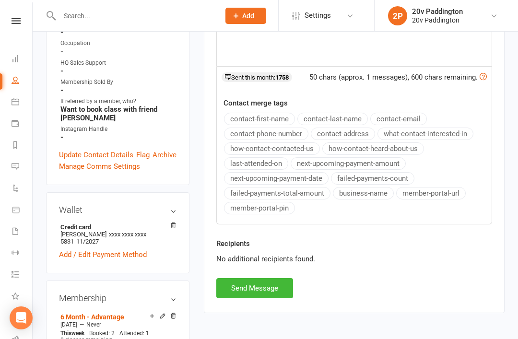
click at [258, 282] on button "Send Message" at bounding box center [254, 288] width 77 height 20
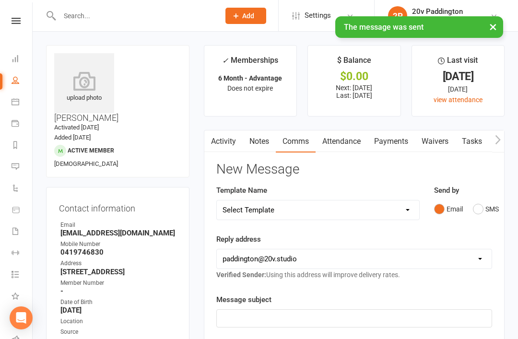
click at [13, 163] on icon at bounding box center [16, 167] width 8 height 8
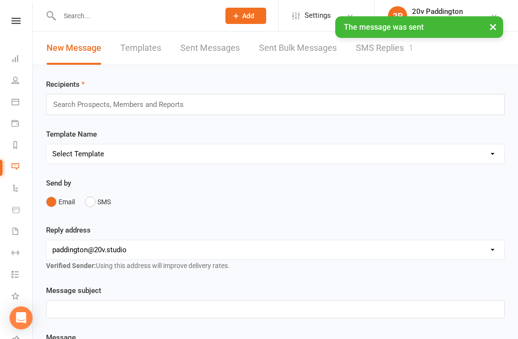
click at [394, 62] on link "SMS Replies 1" at bounding box center [385, 48] width 58 height 33
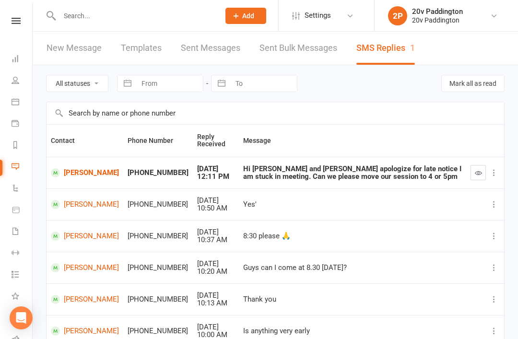
click at [479, 175] on icon "button" at bounding box center [478, 172] width 7 height 7
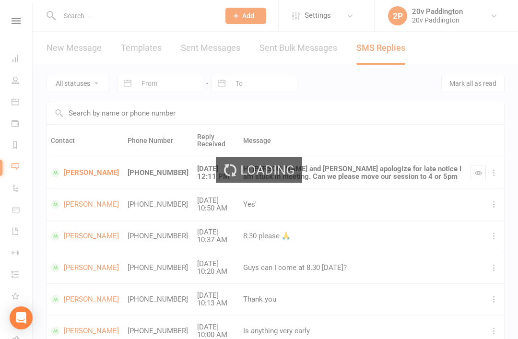
click at [71, 4] on div "Loading" at bounding box center [259, 169] width 518 height 339
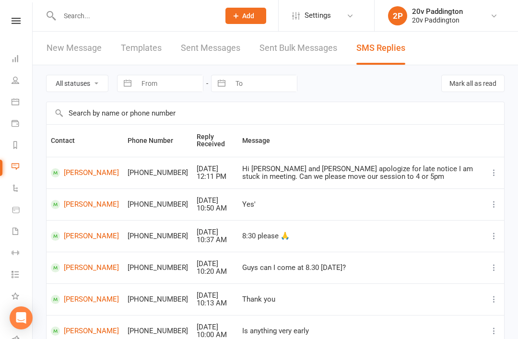
click at [175, 13] on input "text" at bounding box center [135, 15] width 156 height 13
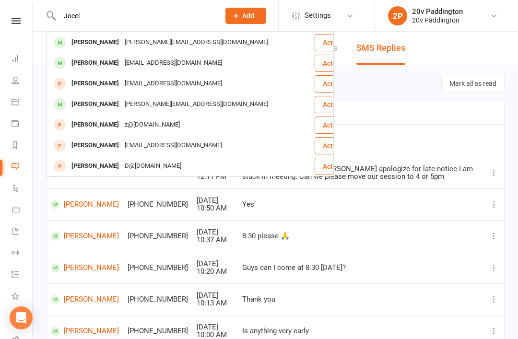
type input "Jocel"
click at [167, 72] on div "[PERSON_NAME] [EMAIL_ADDRESS][DOMAIN_NAME]" at bounding box center [180, 63] width 267 height 20
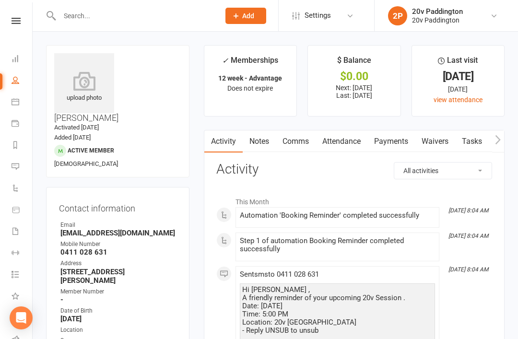
click at [152, 47] on div "upload photo [PERSON_NAME] Activated [DATE] Added [DATE] Active member [DEMOGRA…" at bounding box center [117, 111] width 143 height 132
click at [152, 77] on div "upload photo [PERSON_NAME] Activated [DATE] Added [DATE] Active member [DEMOGRA…" at bounding box center [117, 111] width 143 height 132
click at [12, 157] on link "Messages" at bounding box center [23, 168] width 22 height 22
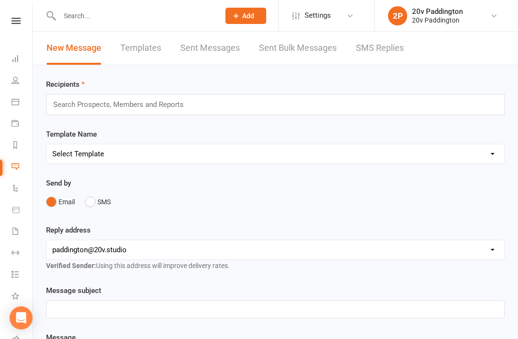
click at [378, 49] on link "SMS Replies" at bounding box center [380, 48] width 48 height 33
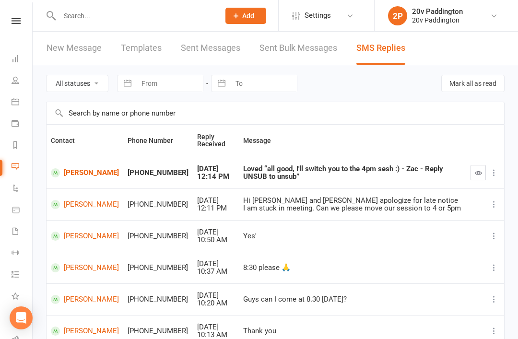
click at [490, 172] on icon at bounding box center [494, 173] width 10 height 10
click at [475, 167] on button "button" at bounding box center [477, 172] width 15 height 15
